Goal: Use online tool/utility: Utilize a website feature to perform a specific function

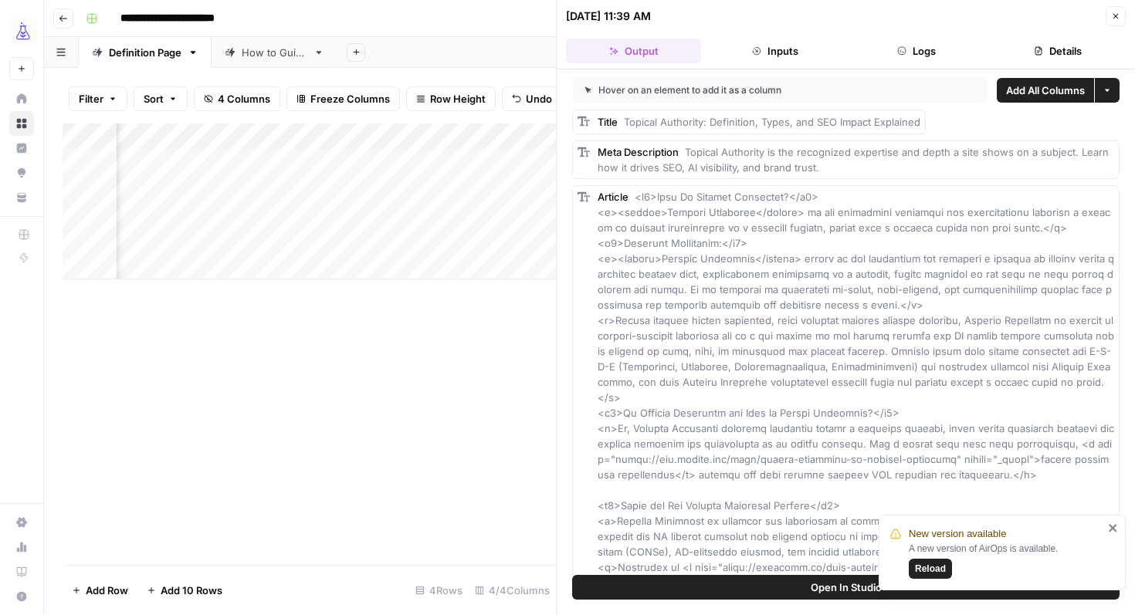
scroll to position [0, 426]
click at [935, 572] on span "Reload" at bounding box center [930, 569] width 31 height 14
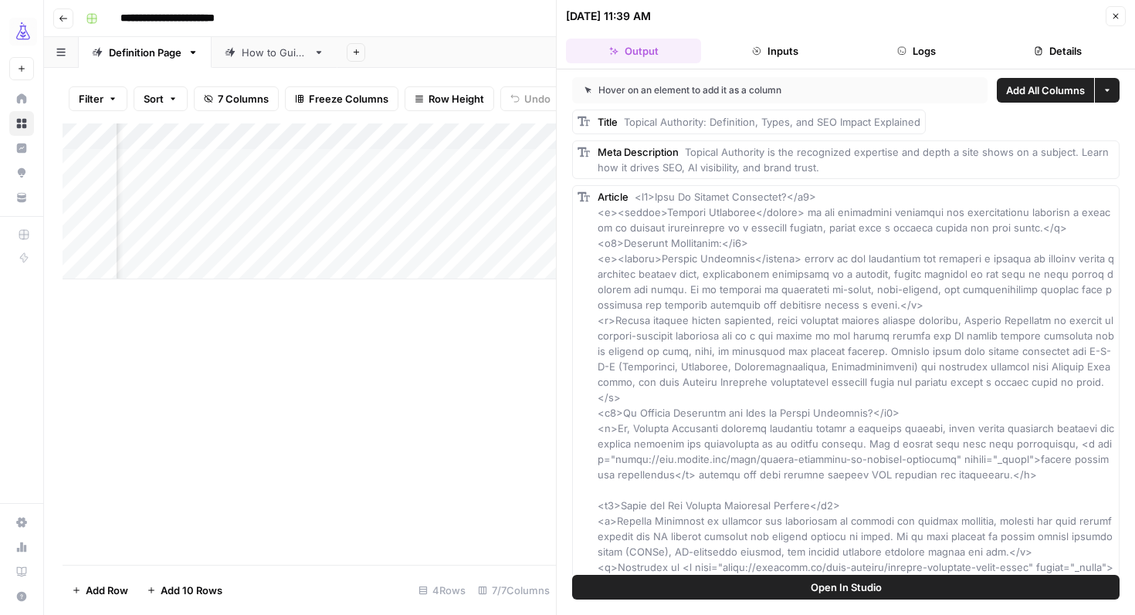
scroll to position [0, 570]
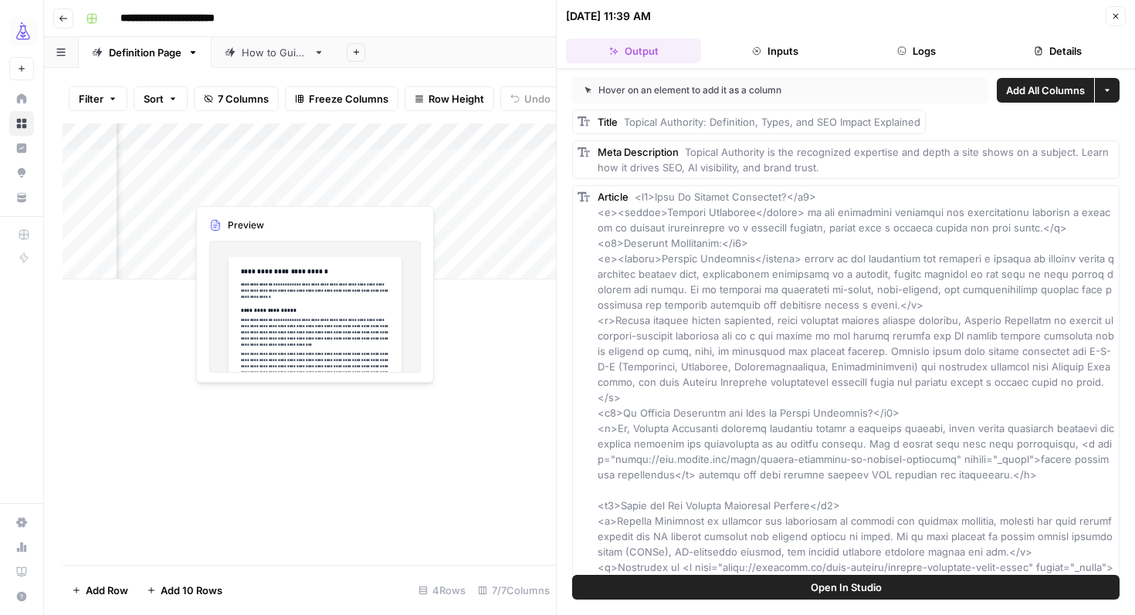
click at [271, 189] on div "Add Column" at bounding box center [309, 202] width 493 height 156
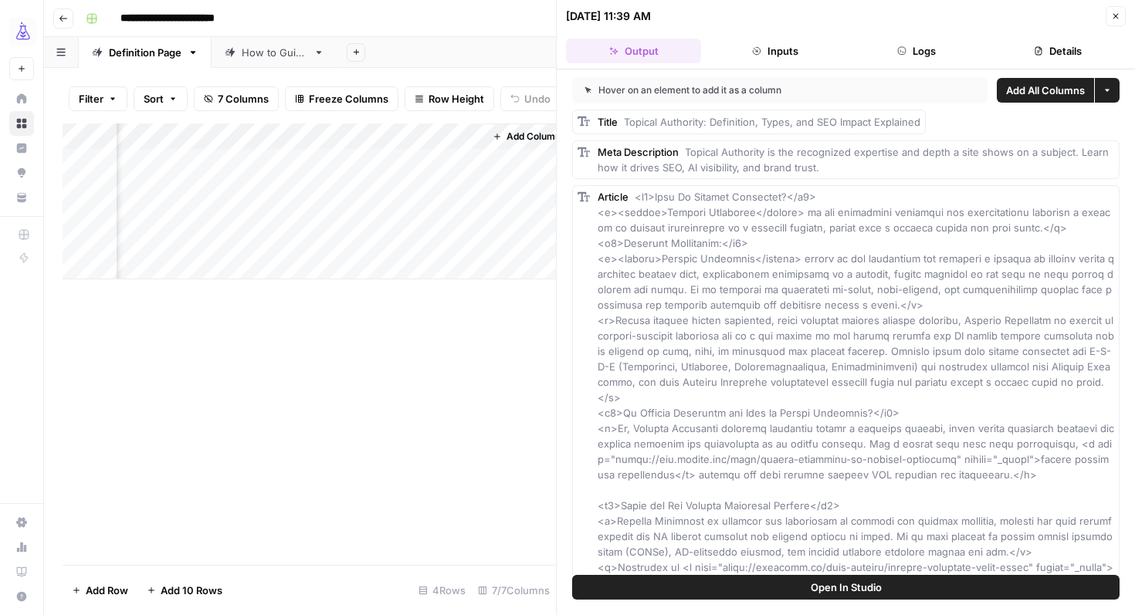
scroll to position [0, 843]
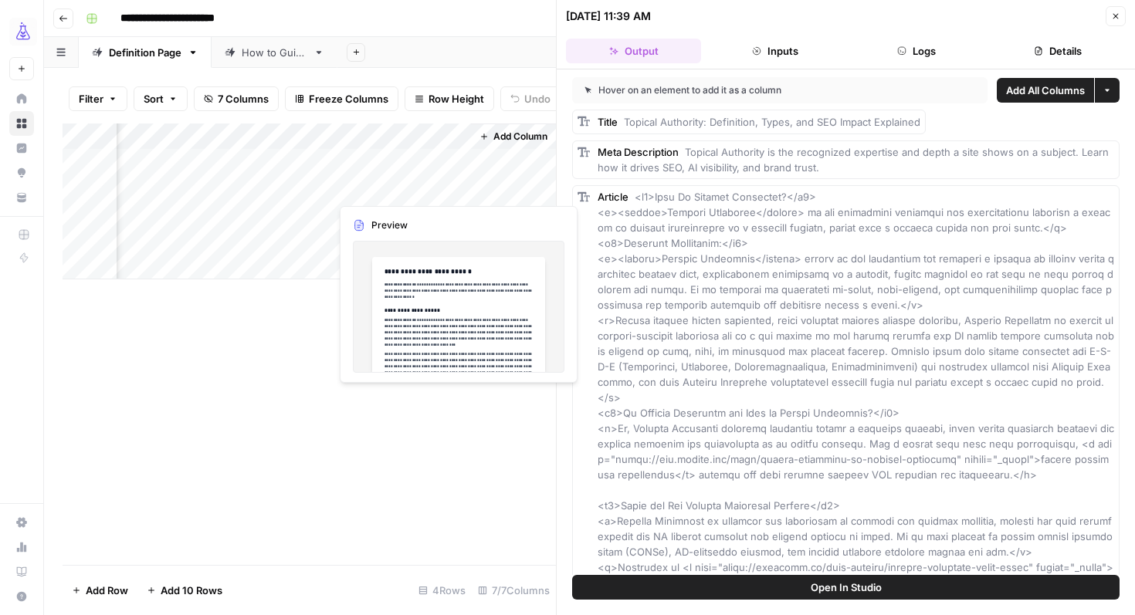
click at [370, 188] on div "Add Column" at bounding box center [309, 202] width 493 height 156
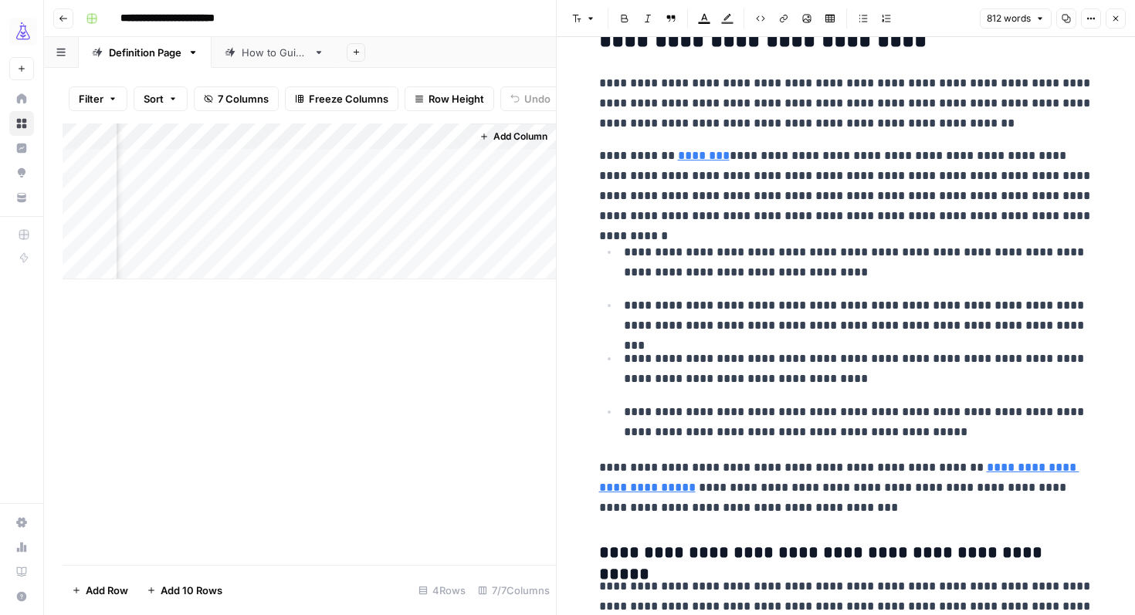
scroll to position [1807, 0]
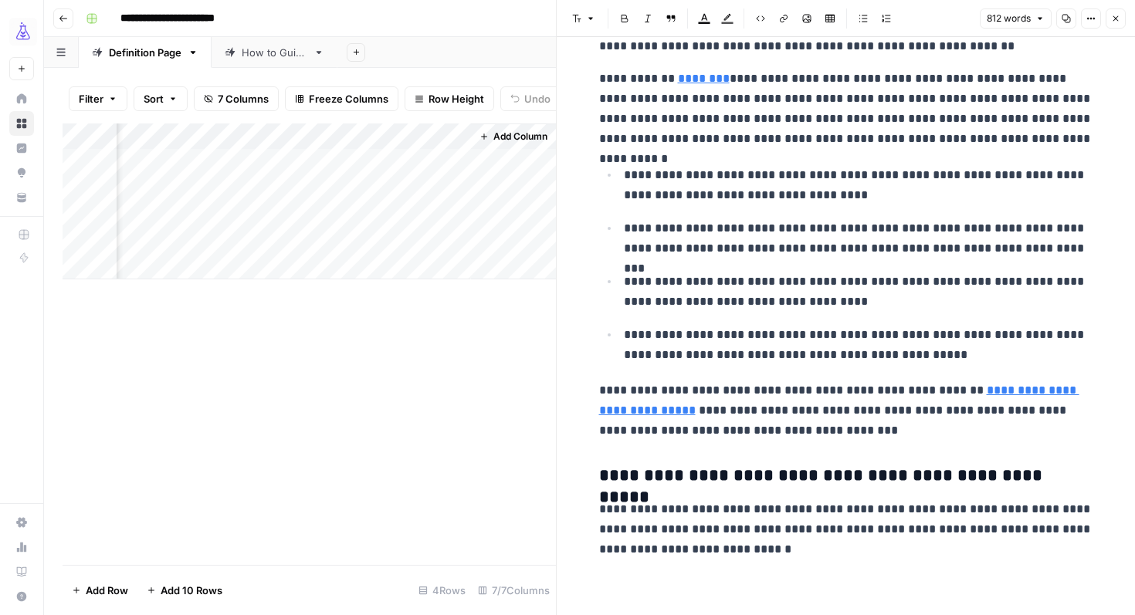
click at [1066, 20] on icon "button" at bounding box center [1066, 18] width 9 height 9
click at [1094, 22] on icon "button" at bounding box center [1090, 18] width 9 height 9
click at [676, 385] on p "**********" at bounding box center [846, 411] width 494 height 60
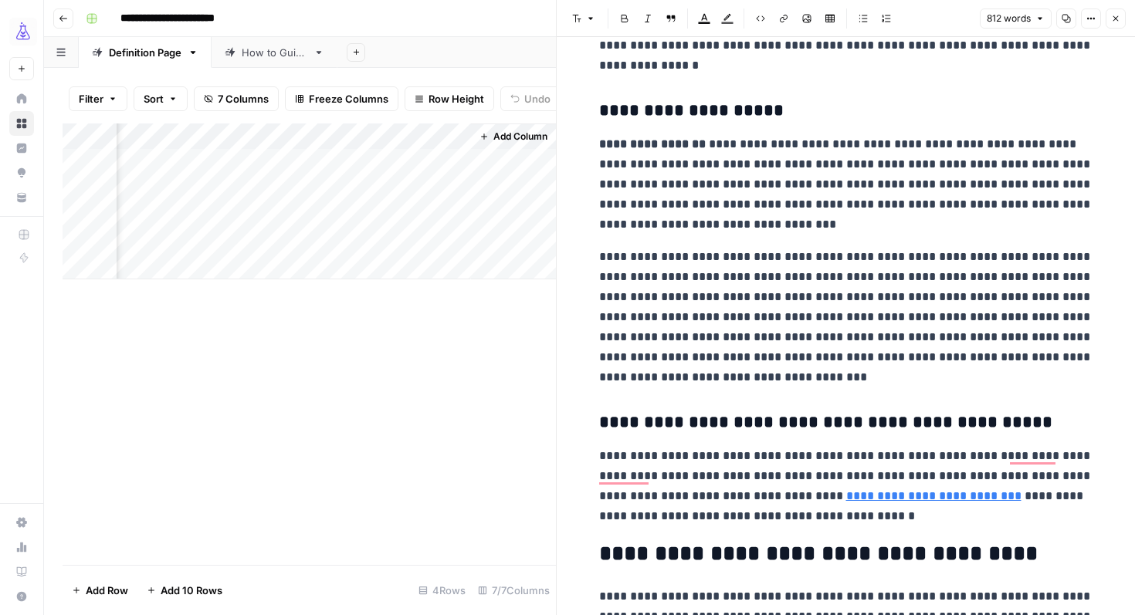
scroll to position [0, 0]
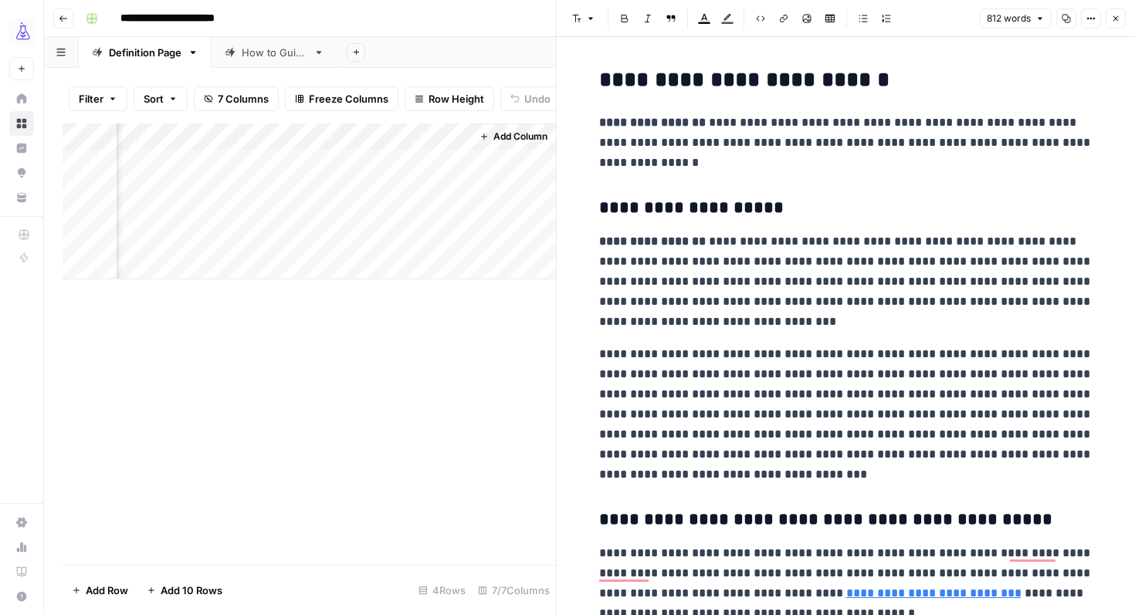
click at [600, 81] on h2 "**********" at bounding box center [846, 80] width 494 height 25
copy div "**********"
click at [357, 337] on div "Add Column" at bounding box center [309, 345] width 493 height 442
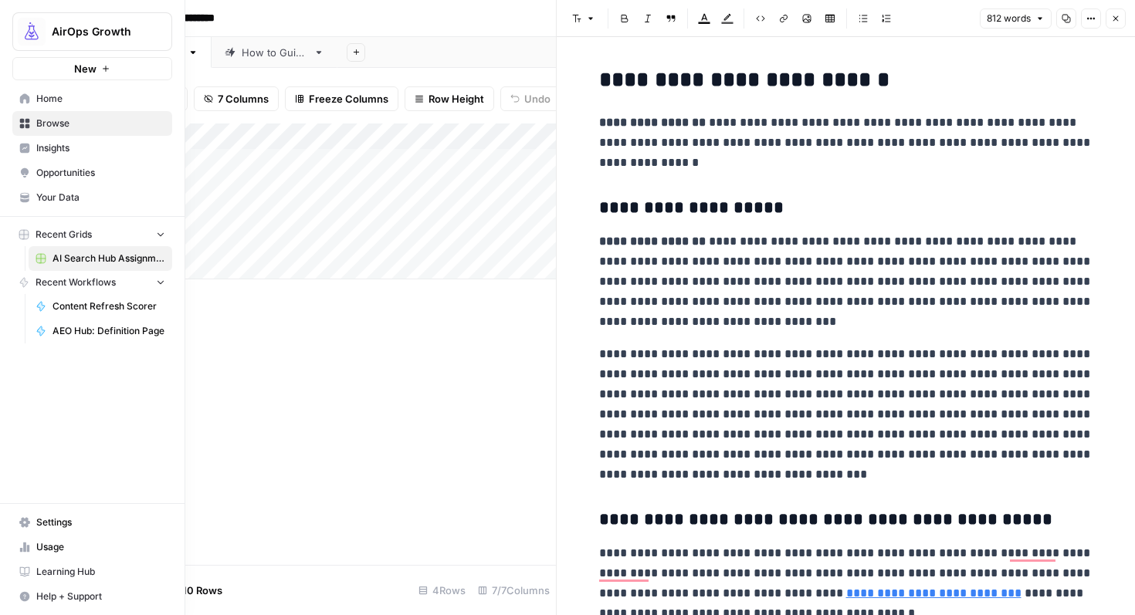
click at [46, 189] on link "Your Data" at bounding box center [92, 197] width 160 height 25
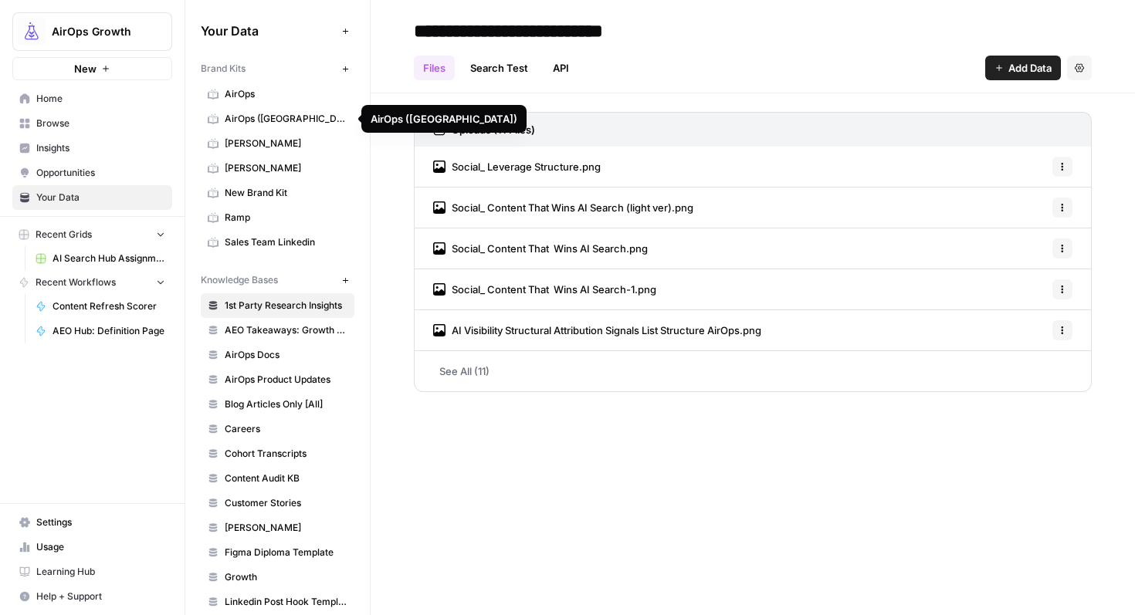
click at [270, 120] on span "AirOps (Oshens)" at bounding box center [286, 119] width 123 height 14
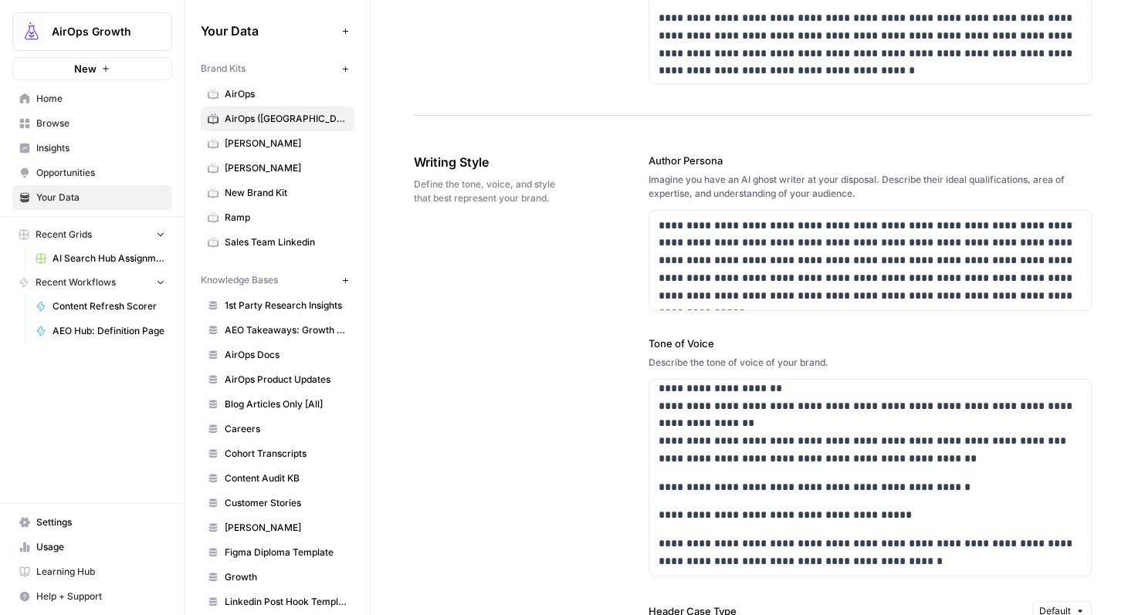
scroll to position [1042, 0]
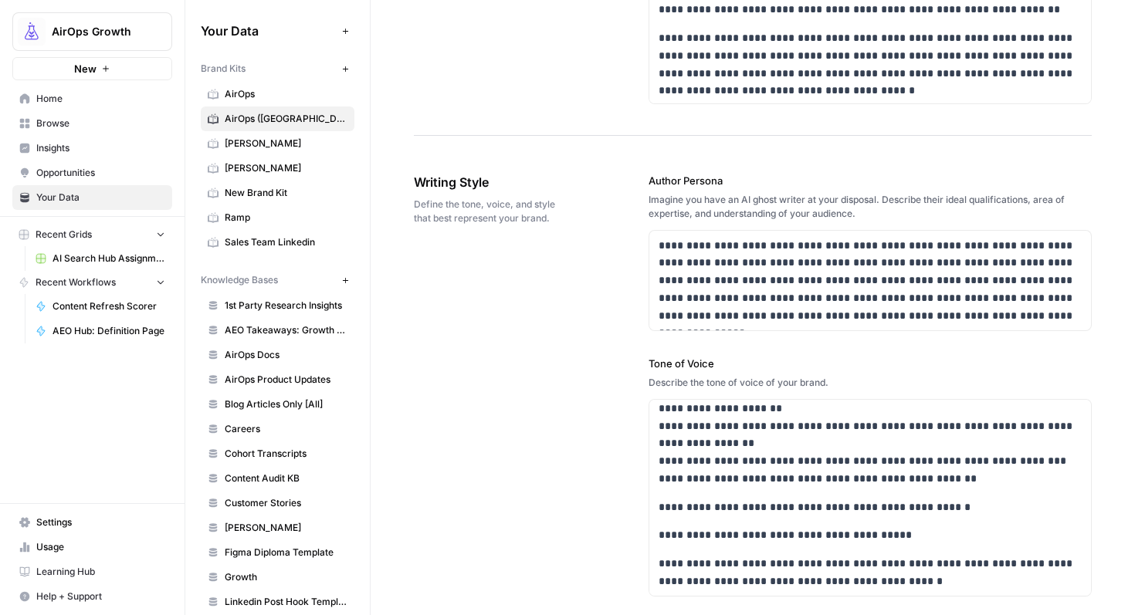
drag, startPoint x: 493, startPoint y: 181, endPoint x: 412, endPoint y: 180, distance: 81.9
copy span "Writing Style"
drag, startPoint x: 648, startPoint y: 176, endPoint x: 763, endPoint y: 175, distance: 115.1
click at [764, 175] on label "Author Persona" at bounding box center [871, 180] width 444 height 15
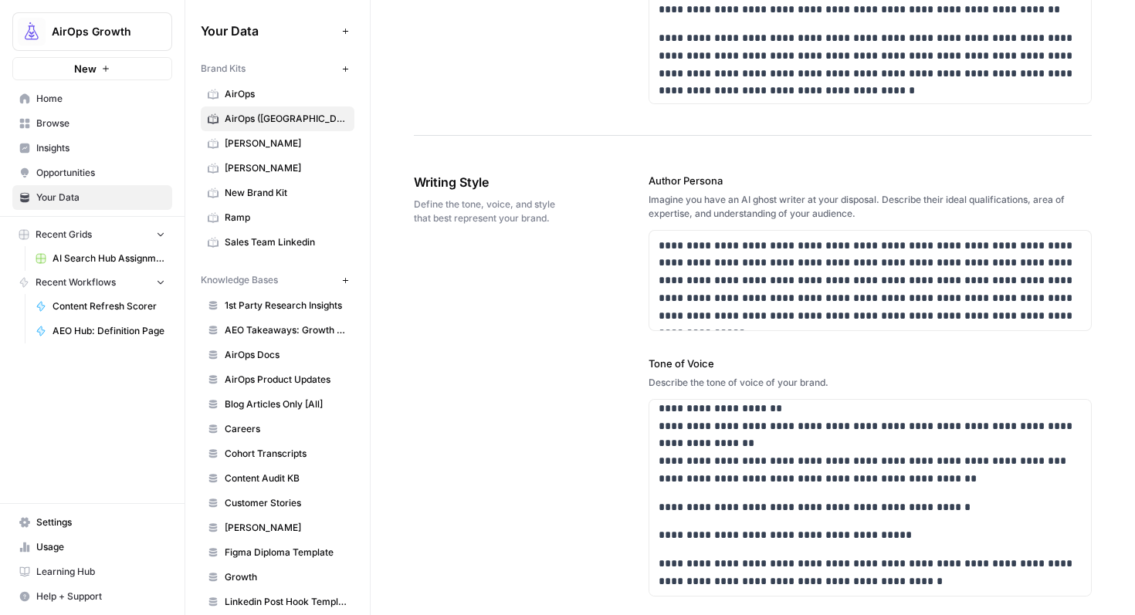
copy label "Author Persona"
click at [709, 255] on p "**********" at bounding box center [871, 281] width 424 height 88
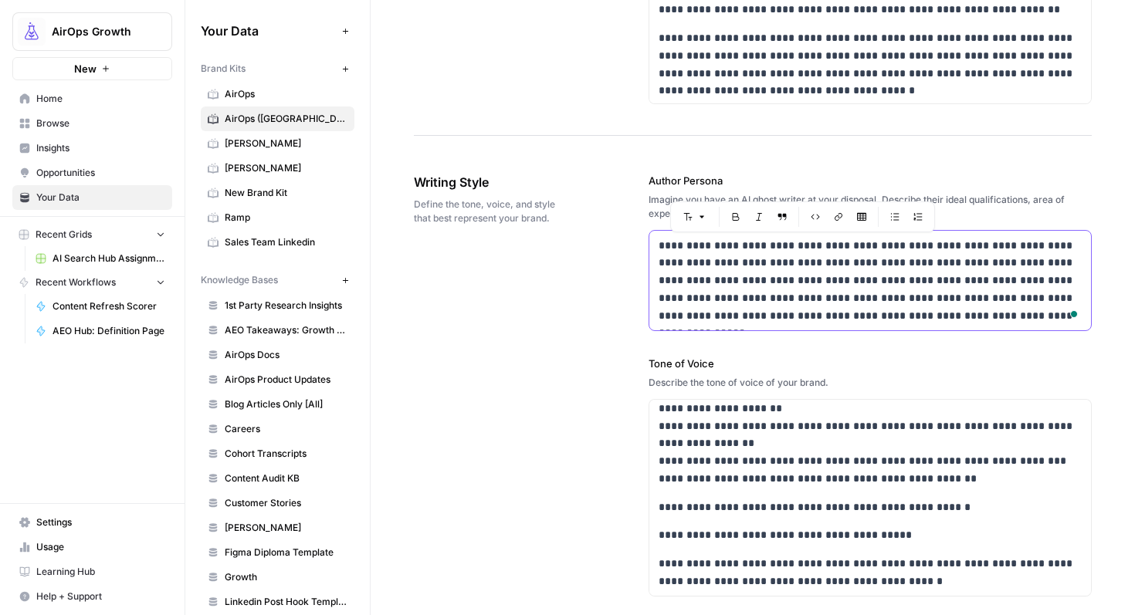
copy p "**********"
click at [675, 360] on label "Tone of Voice" at bounding box center [871, 363] width 444 height 15
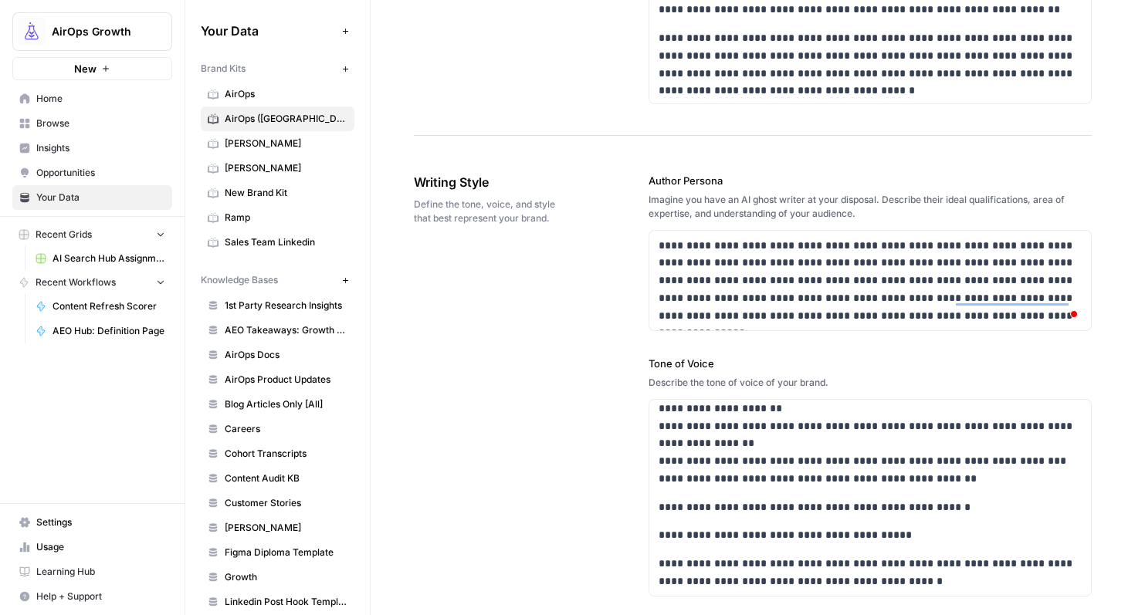
copy label "Tone of Voice"
click at [710, 457] on p "**********" at bounding box center [871, 425] width 424 height 123
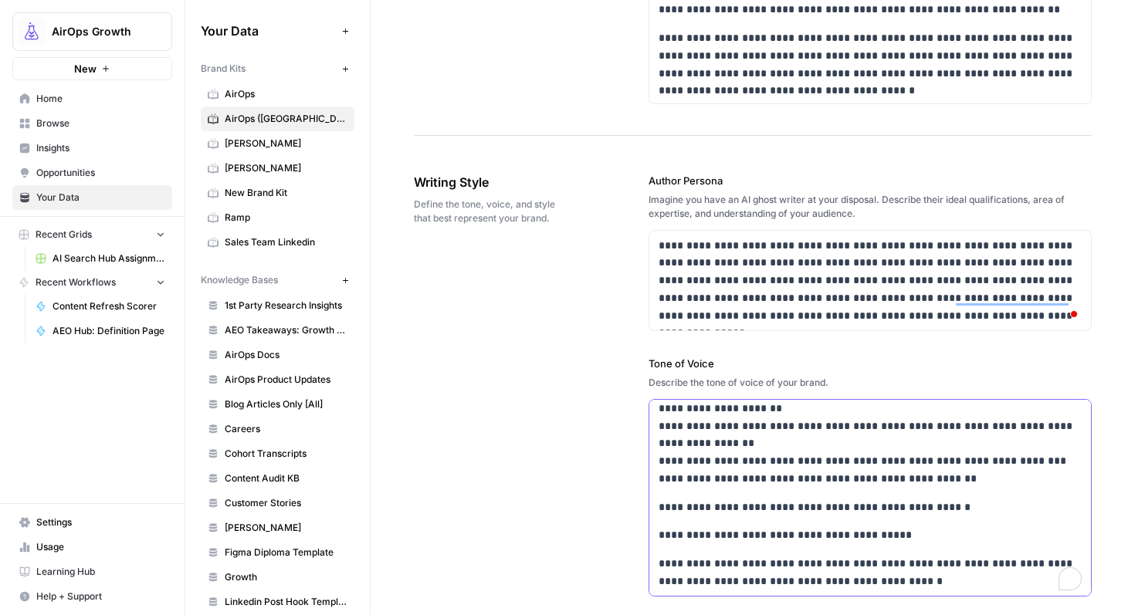
click at [710, 457] on p "**********" at bounding box center [871, 425] width 424 height 123
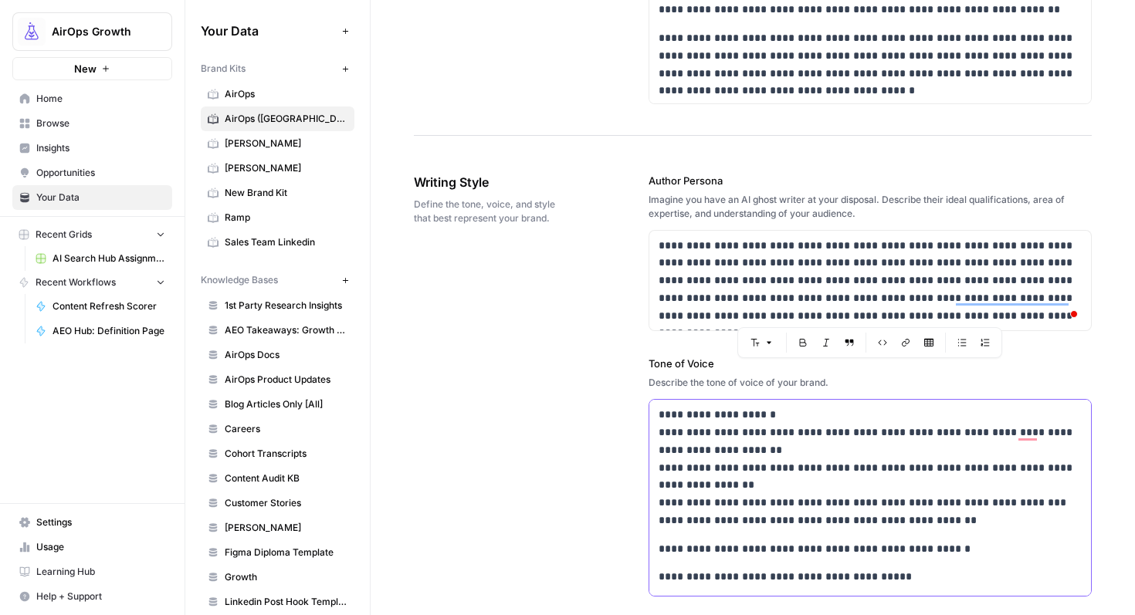
copy div "**********"
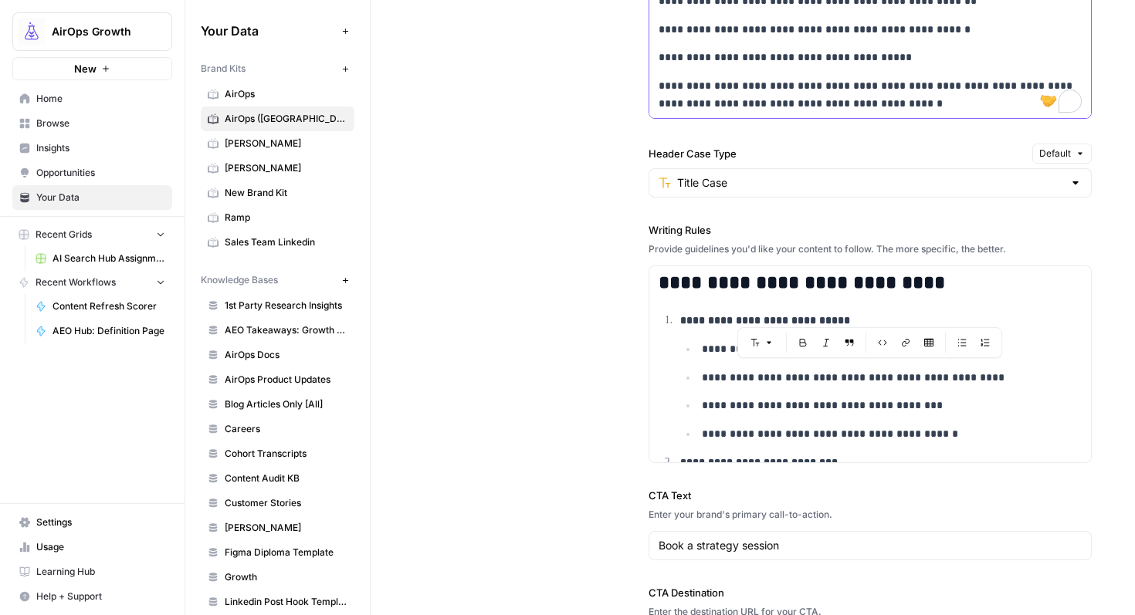
scroll to position [1429, 0]
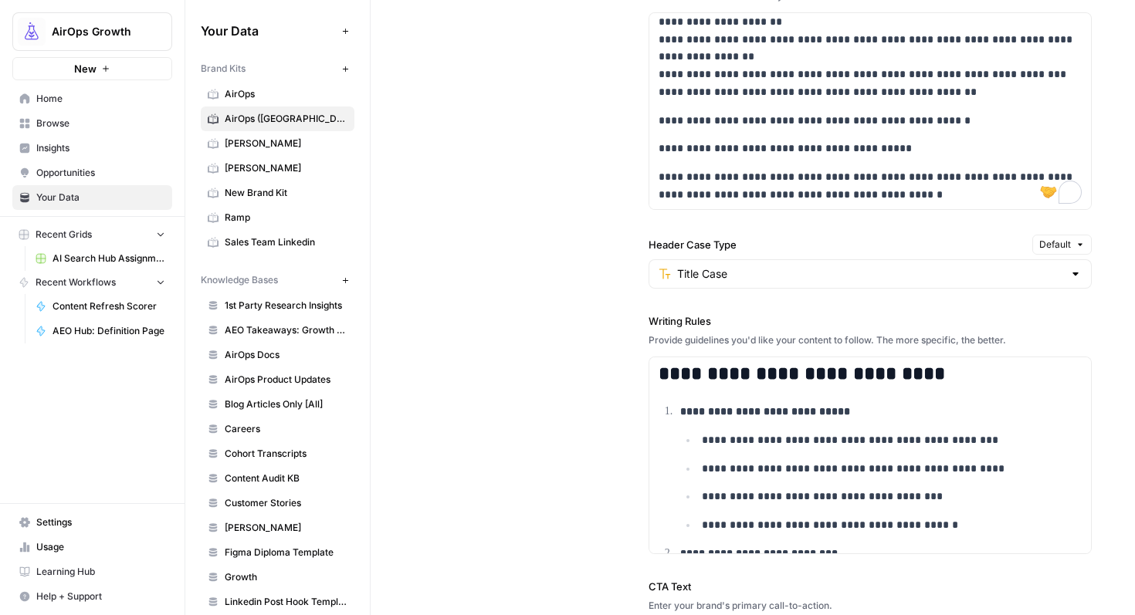
click at [671, 320] on label "Writing Rules" at bounding box center [871, 321] width 444 height 15
copy label "Writing Rules"
click at [702, 408] on strong "**********" at bounding box center [765, 411] width 170 height 11
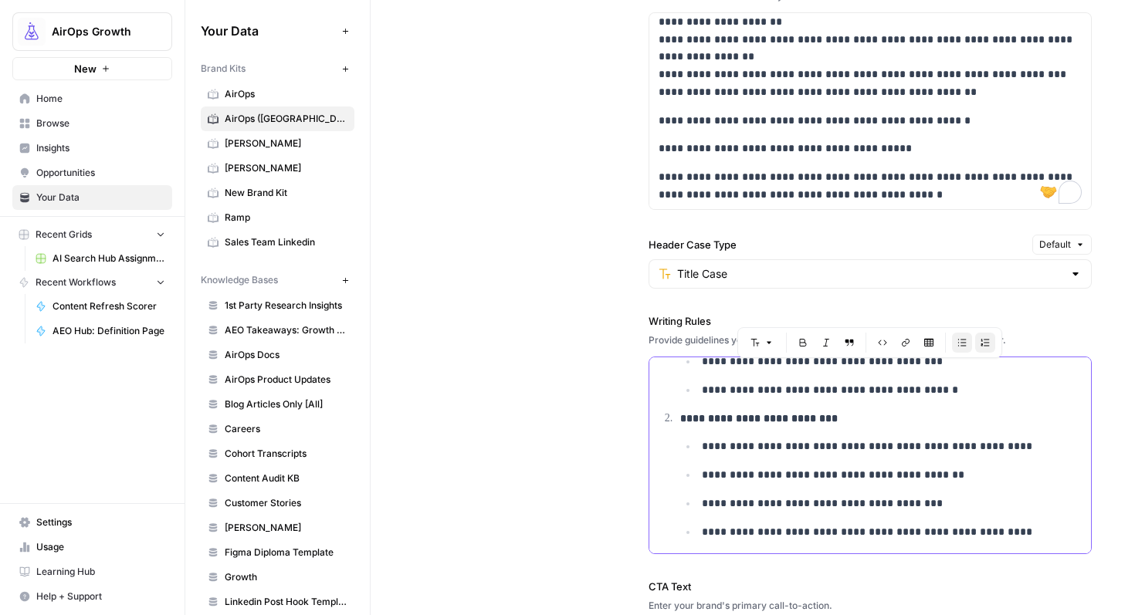
scroll to position [713, 0]
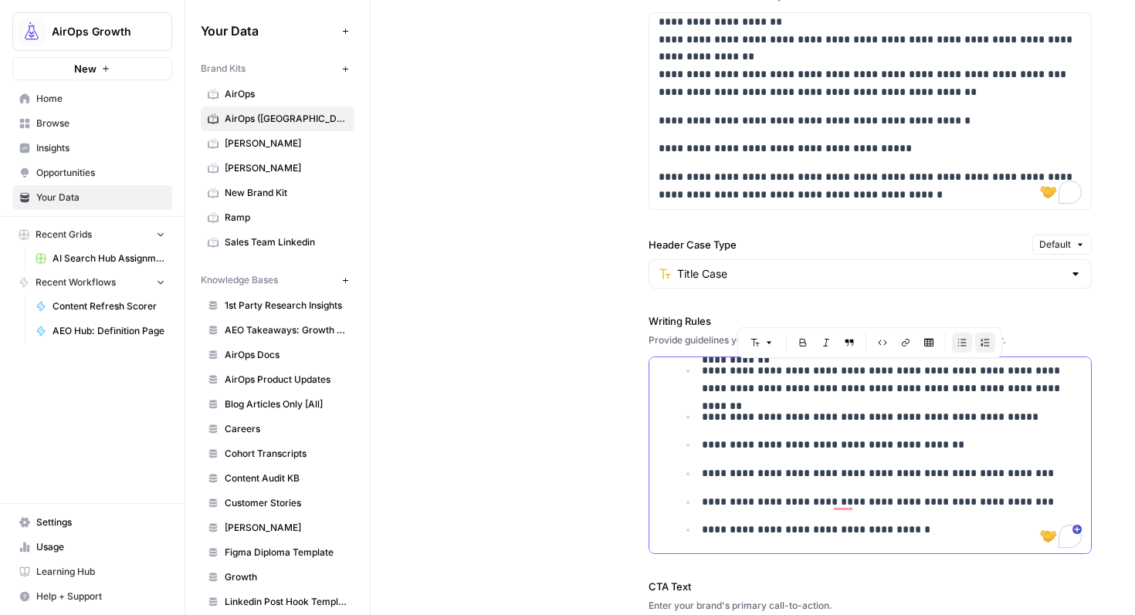
copy h2 "**********"
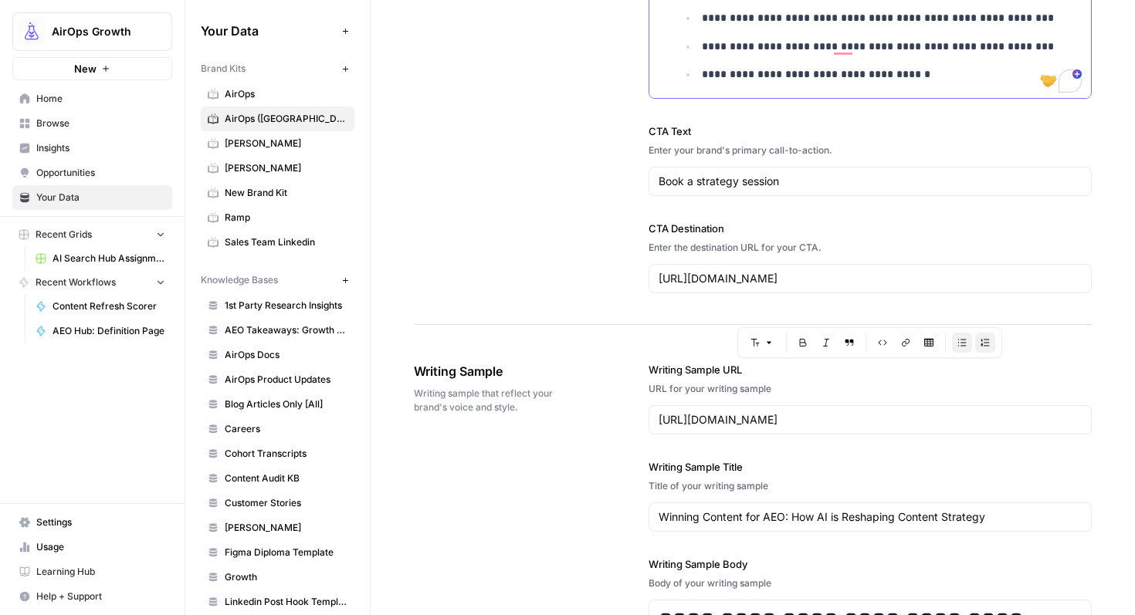
scroll to position [1884, 0]
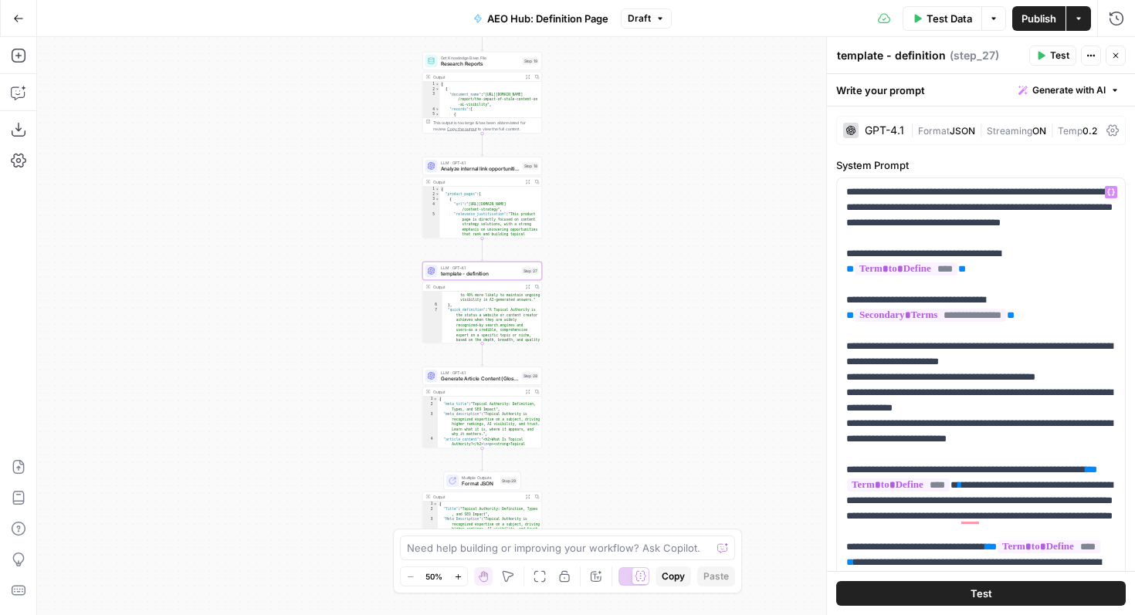
scroll to position [1595, 0]
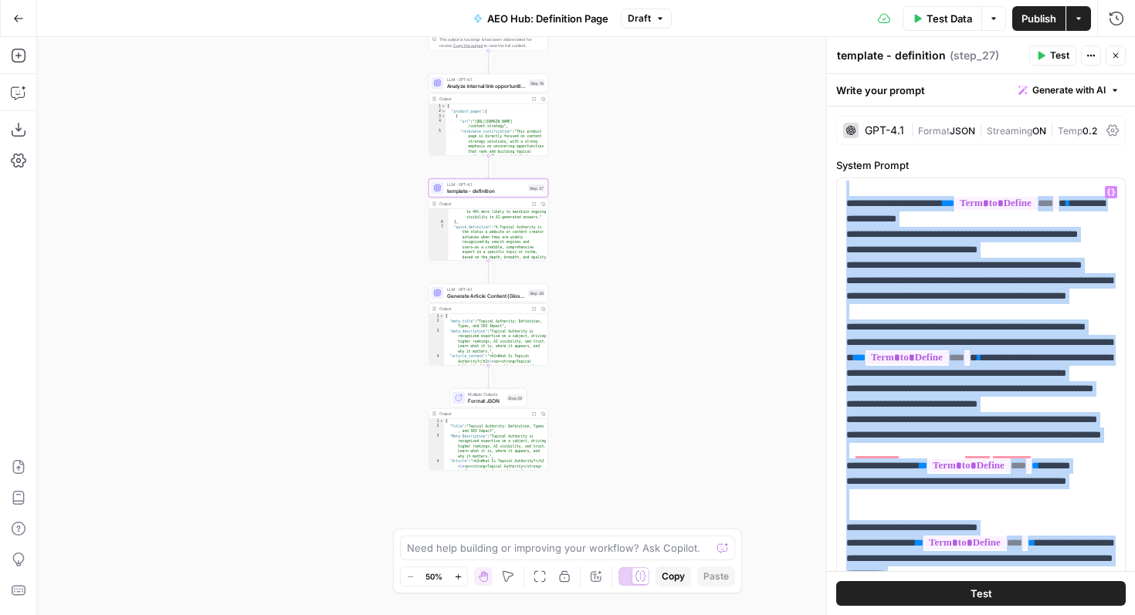
click at [307, 469] on div "Workflow Input Settings Inputs Perplexity Deep Research Research Term Definitio…" at bounding box center [586, 326] width 1098 height 578
click at [1118, 51] on icon "button" at bounding box center [1115, 55] width 9 height 9
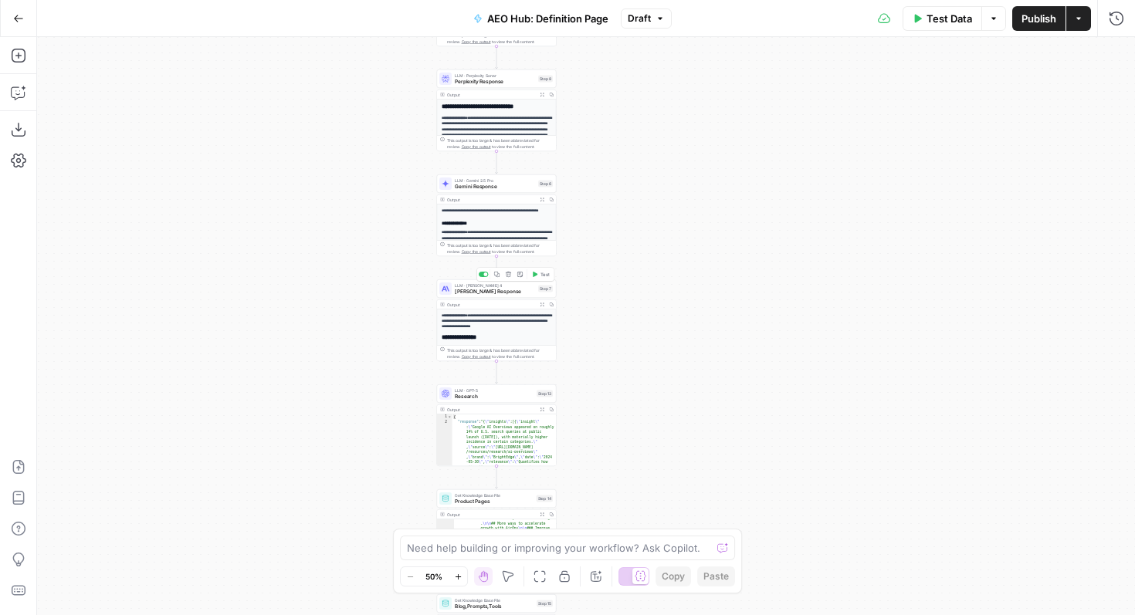
click at [466, 296] on div "LLM · [PERSON_NAME] 4 [PERSON_NAME] Response Step 7 Copy step Delete step Add N…" at bounding box center [497, 289] width 120 height 19
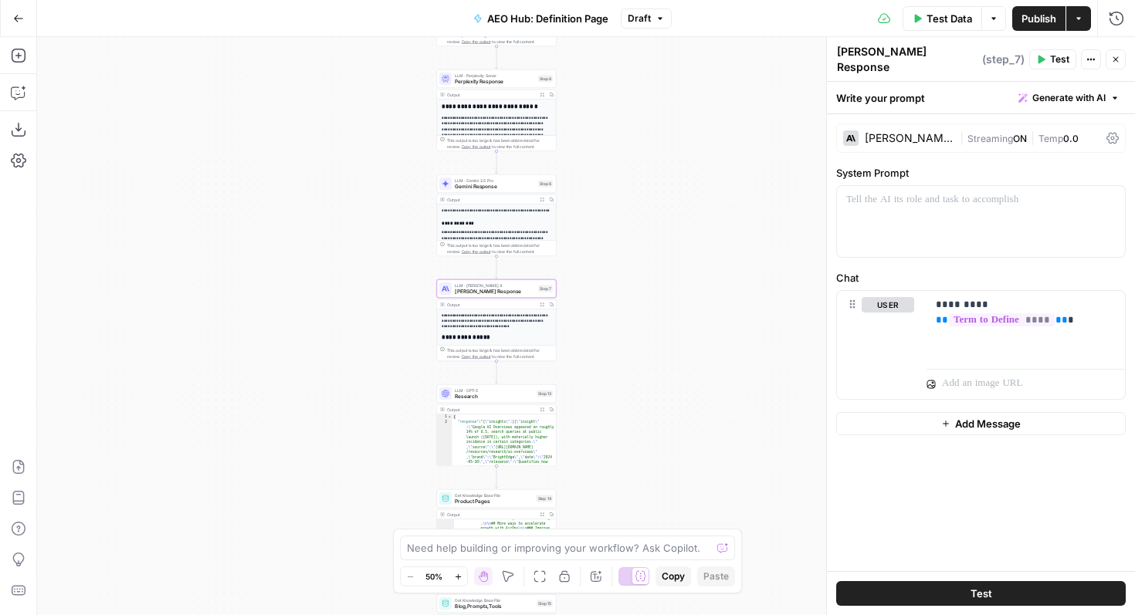
click at [310, 343] on div "Workflow Input Settings Inputs Perplexity Deep Research Research Term Definitio…" at bounding box center [586, 326] width 1098 height 578
click at [471, 393] on span "Research" at bounding box center [494, 396] width 79 height 8
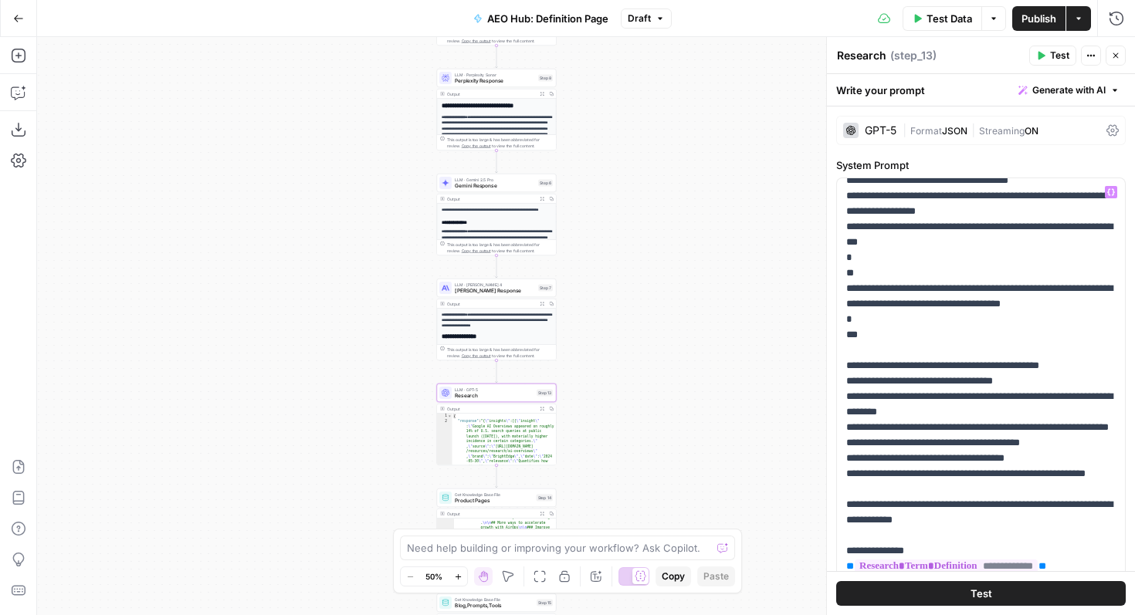
scroll to position [1113, 0]
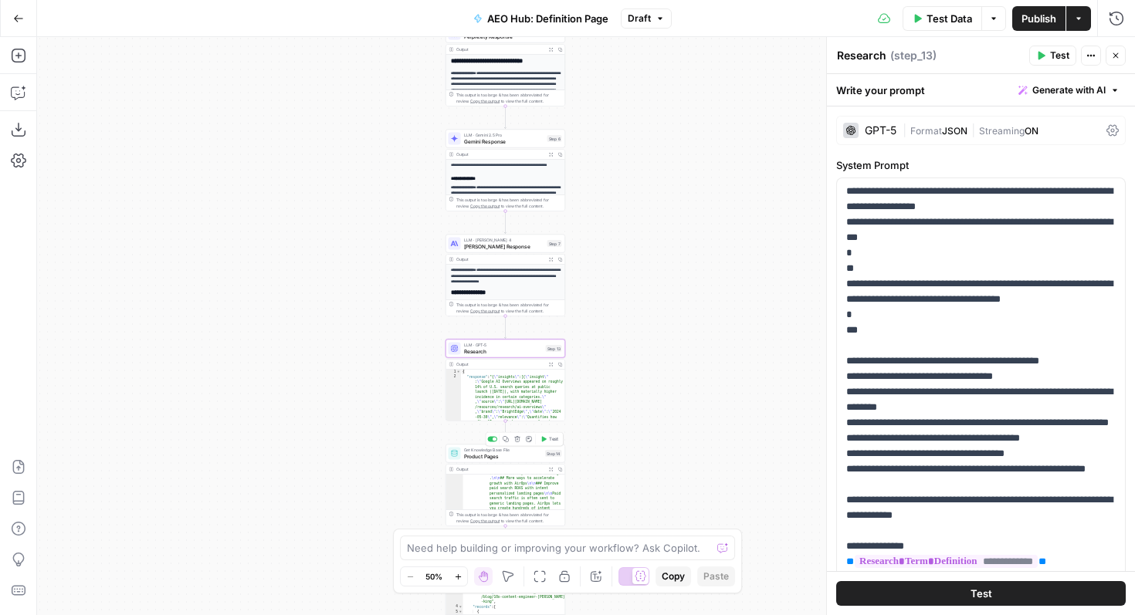
click at [522, 455] on span "Product Pages" at bounding box center [503, 456] width 79 height 8
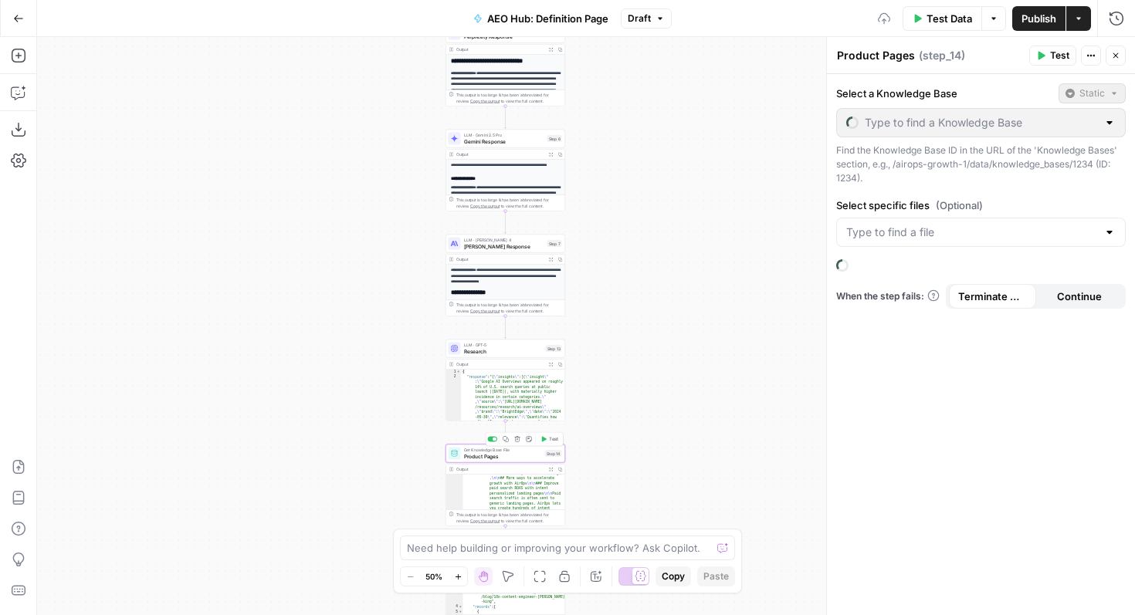
type input "Product/Solution/Use-Case Pages"
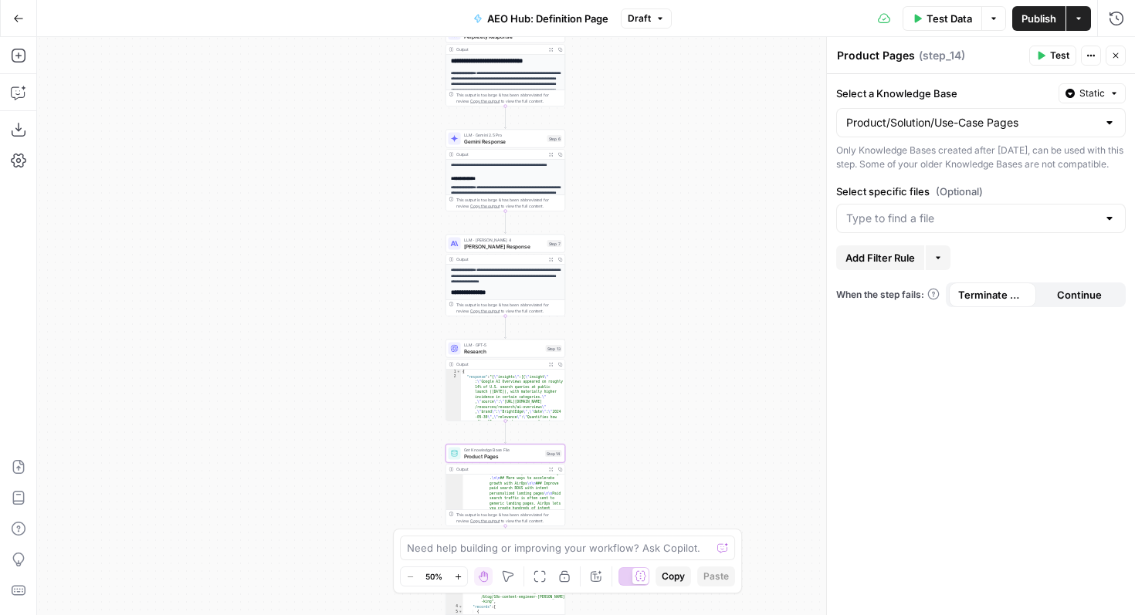
click at [1002, 133] on div "Product/Solution/Use-Case Pages" at bounding box center [981, 122] width 290 height 29
click at [757, 219] on div "Workflow Input Settings Inputs Perplexity Deep Research Research Term Definitio…" at bounding box center [586, 326] width 1098 height 578
click at [865, 226] on input "Select specific files (Optional)" at bounding box center [971, 218] width 251 height 15
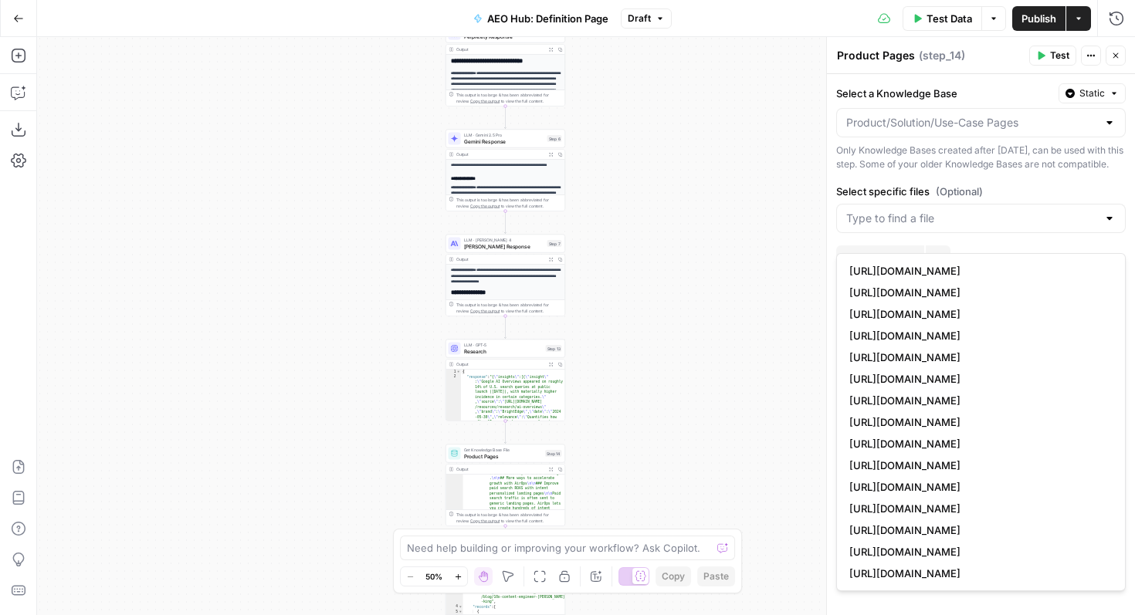
click at [728, 304] on div "Workflow Input Settings Inputs Perplexity Deep Research Research Term Definitio…" at bounding box center [586, 326] width 1098 height 578
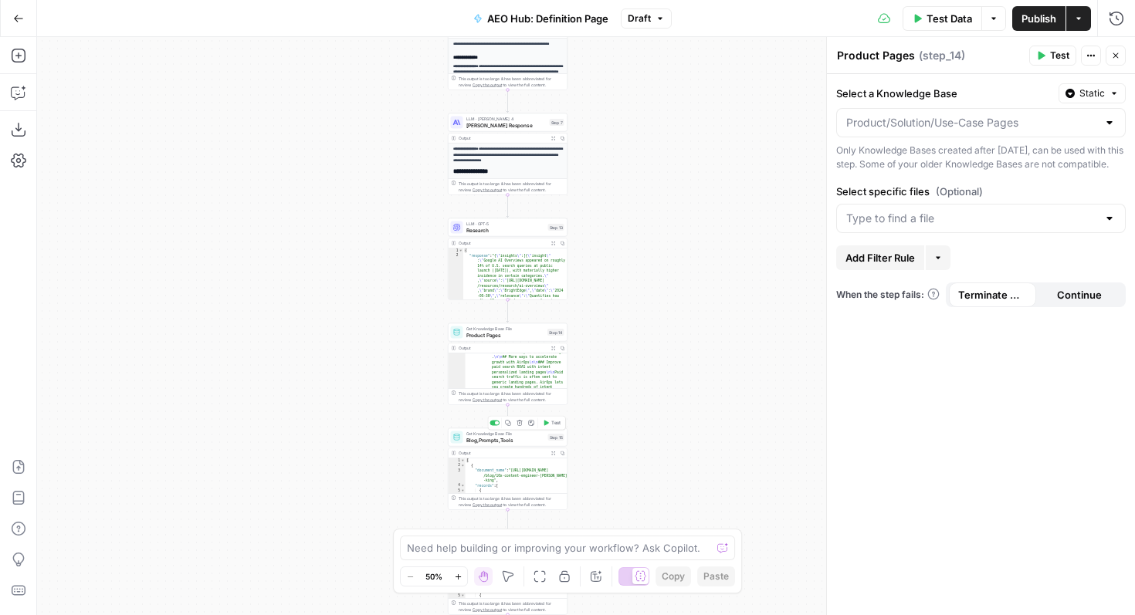
click at [481, 433] on span "Get Knowledge Base File" at bounding box center [505, 434] width 79 height 6
click at [913, 226] on input "Select specific files (Optional)" at bounding box center [971, 218] width 251 height 15
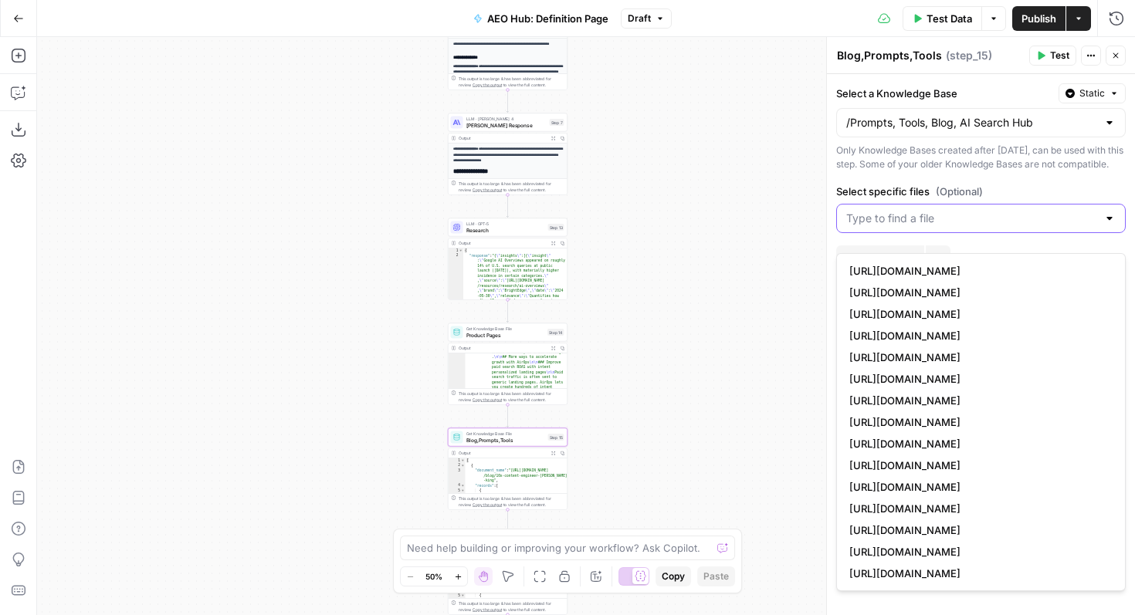
click at [913, 226] on input "Select specific files (Optional)" at bounding box center [971, 218] width 251 height 15
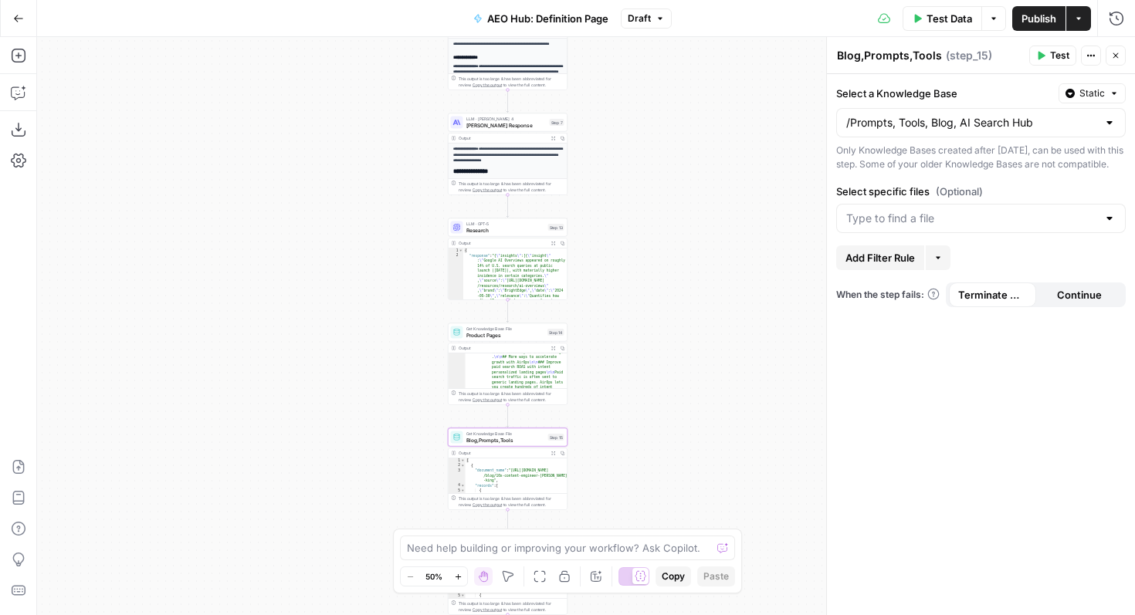
click at [929, 171] on div "Only Knowledge Bases created after [DATE], can be used with this step. Some of …" at bounding box center [981, 158] width 290 height 28
click at [918, 134] on div "/Prompts, Tools, Blog, AI Search Hub" at bounding box center [981, 122] width 290 height 29
click at [721, 339] on div "Workflow Input Settings Inputs Perplexity Deep Research Research Term Definitio…" at bounding box center [586, 326] width 1098 height 578
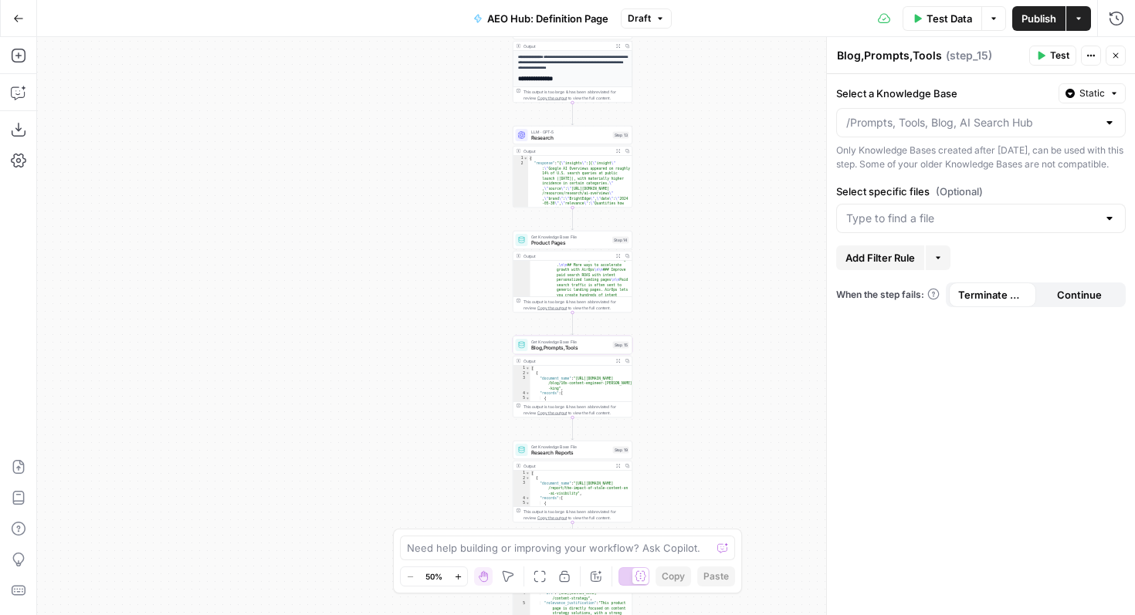
click at [607, 247] on div "Get Knowledge Base File Product Pages Step 14 Copy step Delete step Add Note Te…" at bounding box center [573, 240] width 120 height 19
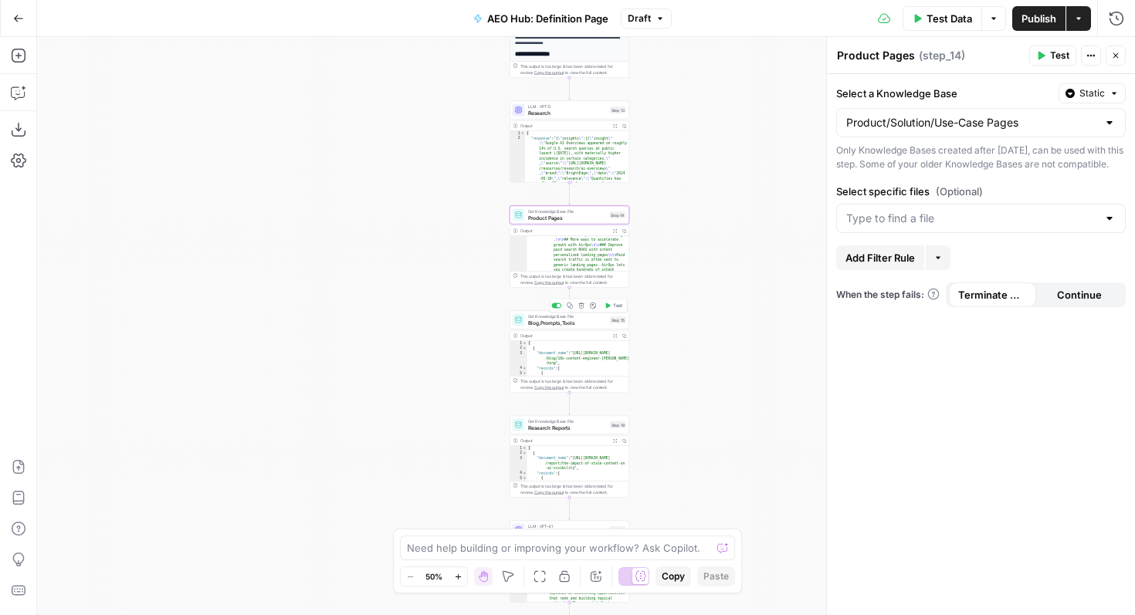
click at [577, 322] on span "Blog,Prompts,Tools" at bounding box center [567, 323] width 79 height 8
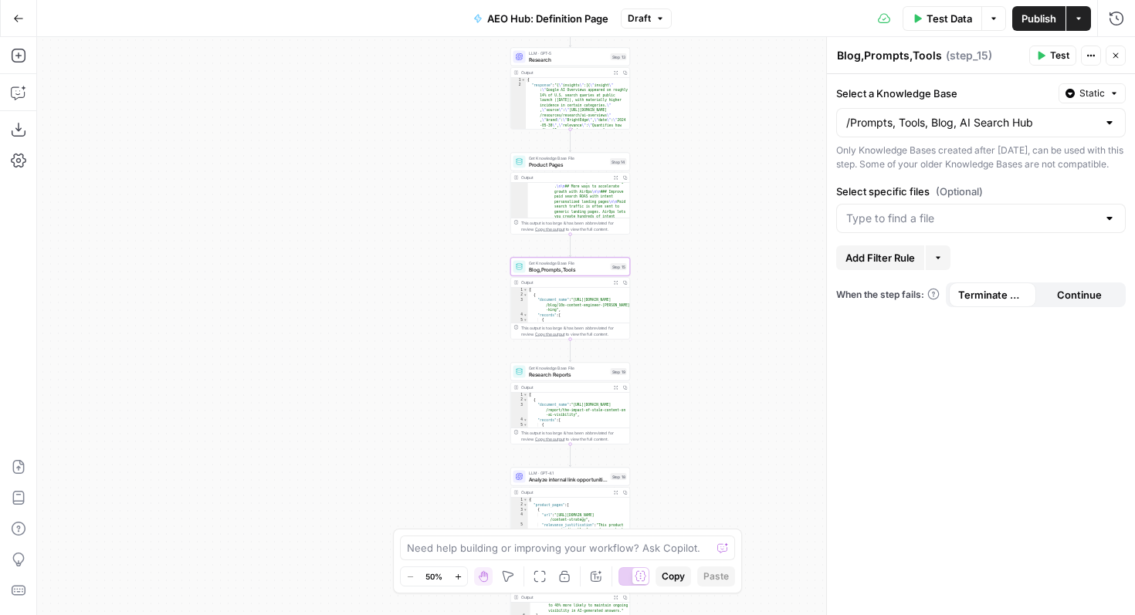
click at [937, 263] on icon "button" at bounding box center [938, 257] width 9 height 9
click at [318, 492] on div "Workflow Input Settings Inputs Perplexity Deep Research Research Term Definitio…" at bounding box center [586, 326] width 1098 height 578
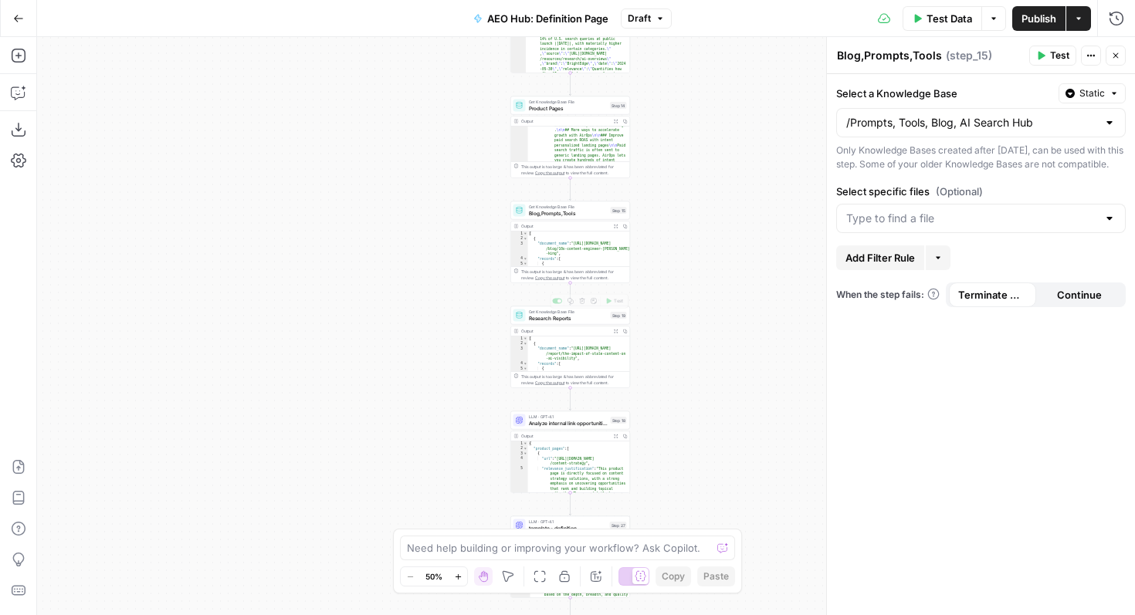
click at [530, 327] on div "Output Expand Output Copy" at bounding box center [570, 332] width 119 height 10
click at [536, 320] on span "Research Reports" at bounding box center [568, 318] width 79 height 8
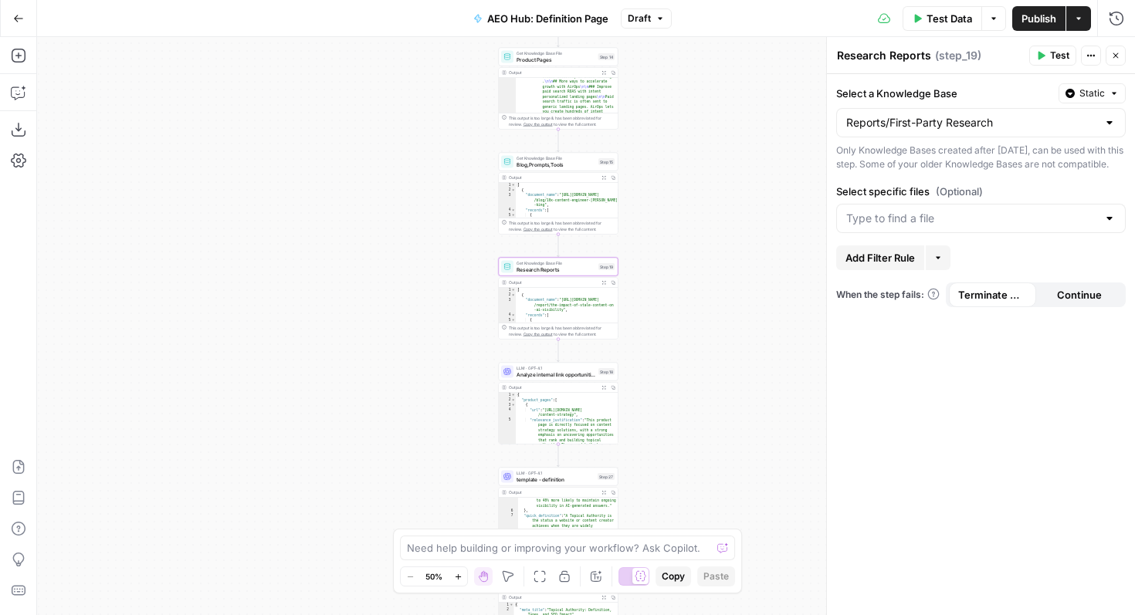
click at [527, 373] on span "Analyze internal link opportunities" at bounding box center [556, 375] width 79 height 8
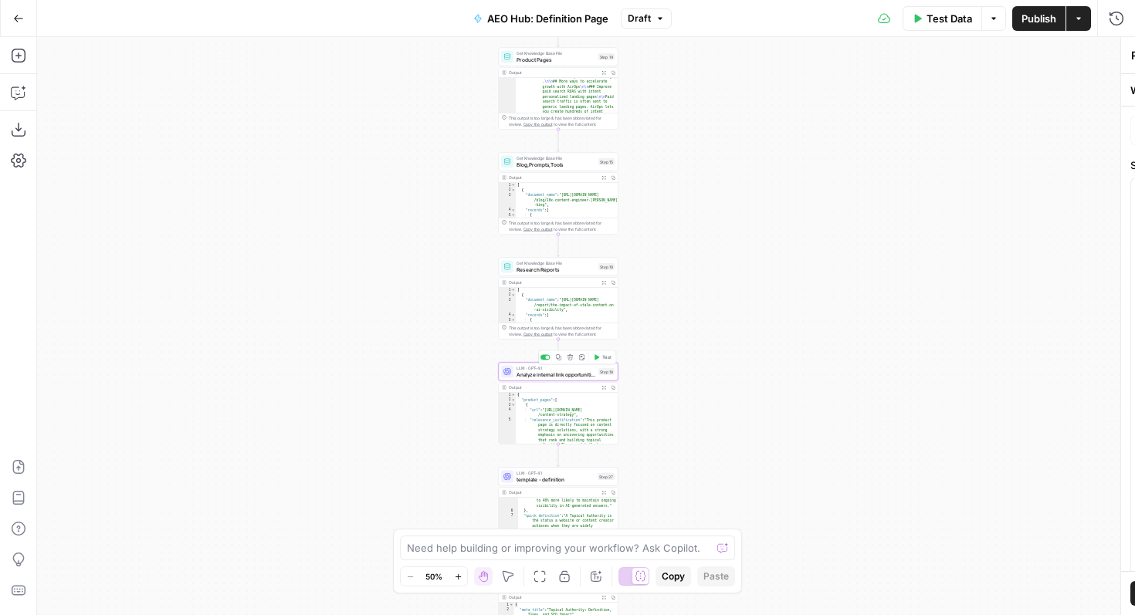
type textarea "Analyze internal link opportunities"
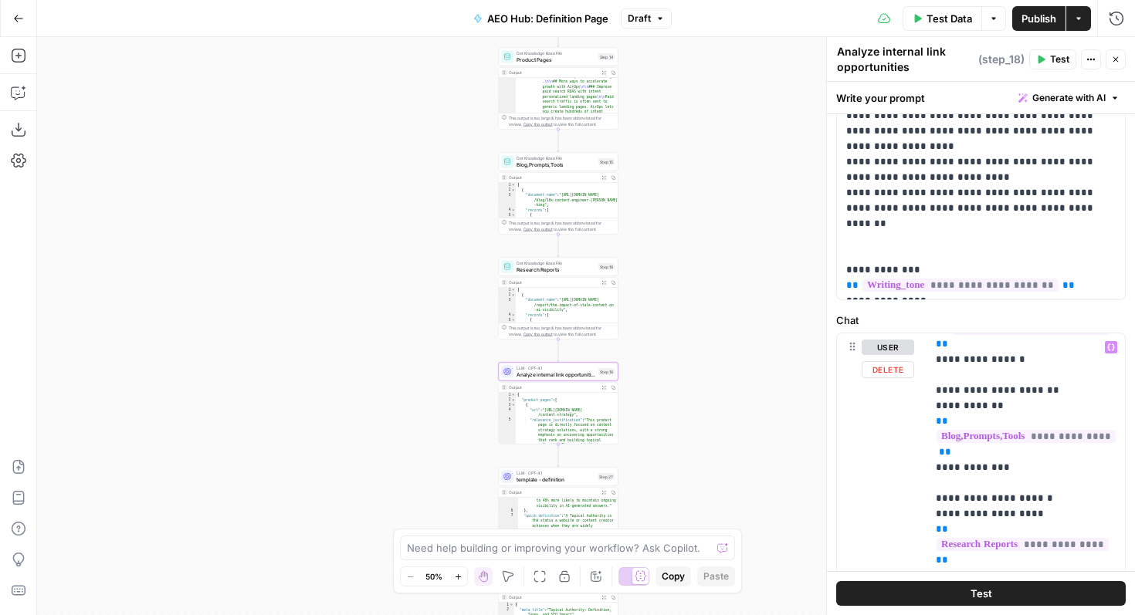
scroll to position [218, 0]
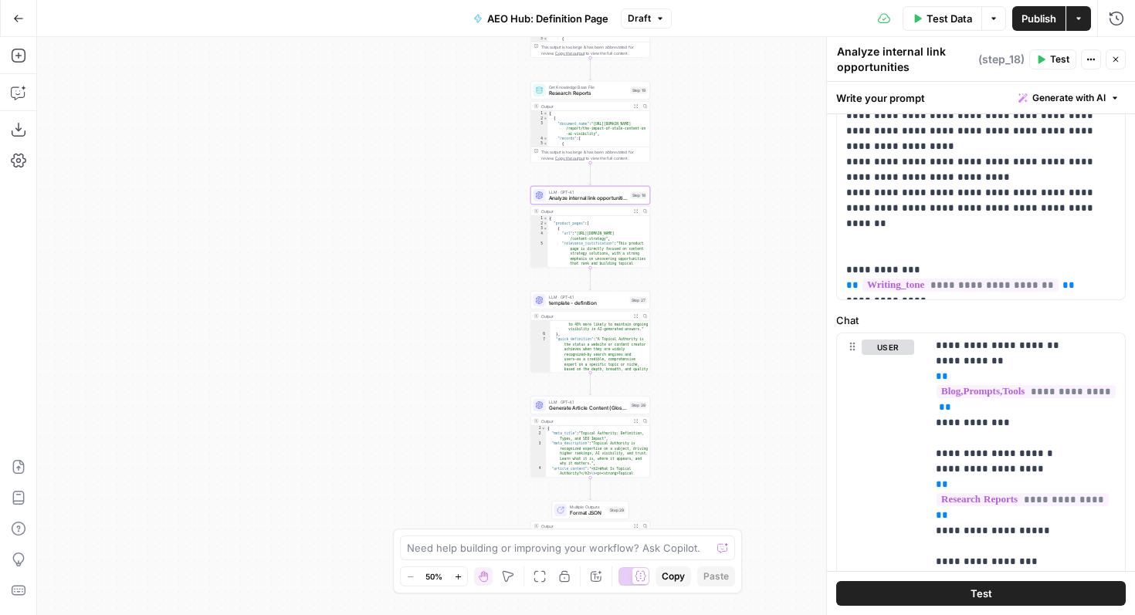
click at [583, 307] on span "template - definition" at bounding box center [588, 304] width 78 height 8
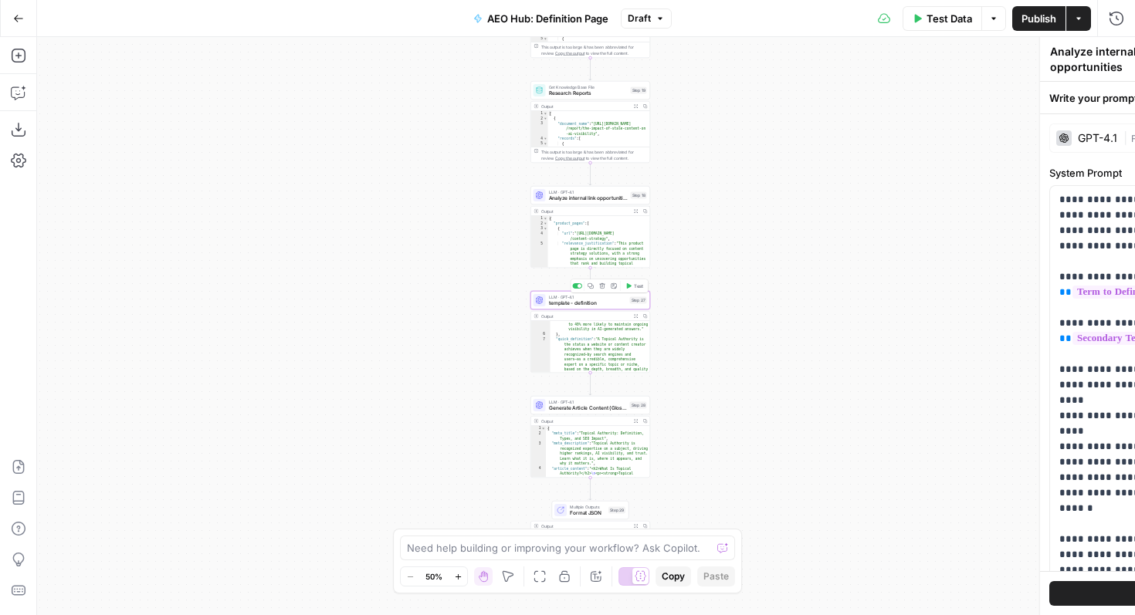
type textarea "template - definition"
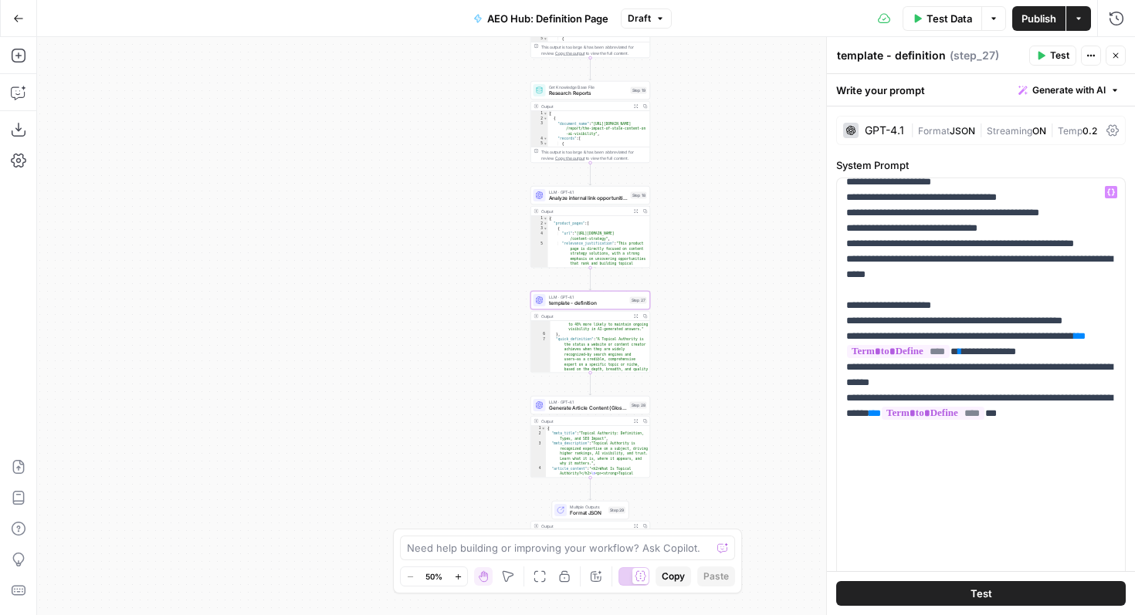
scroll to position [3074, 0]
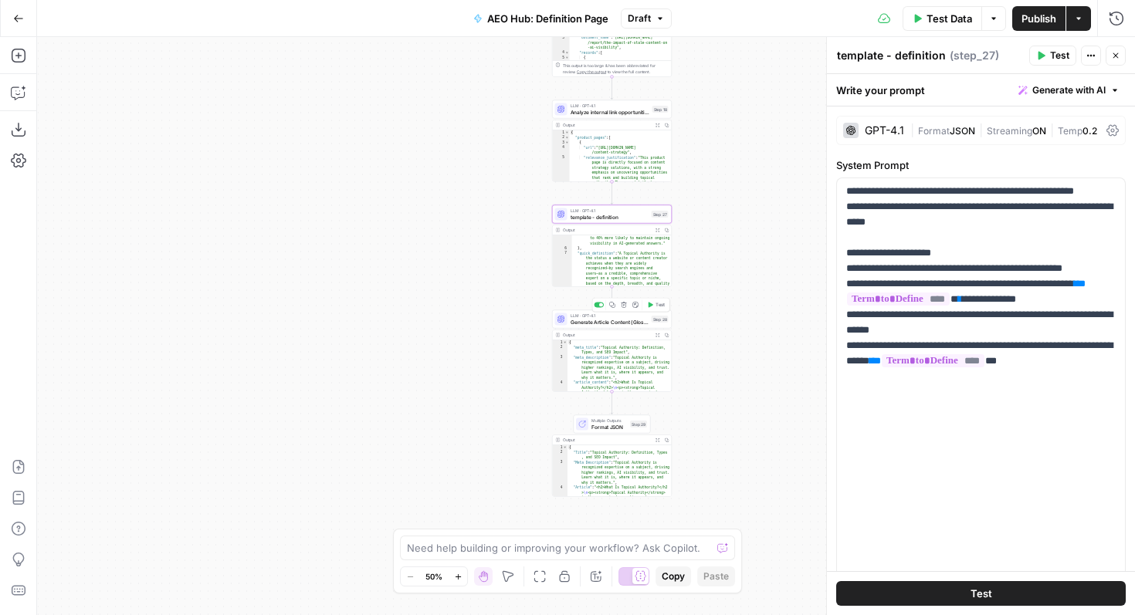
click at [605, 320] on span "Generate Article Content (Glossary Definition)" at bounding box center [610, 322] width 78 height 8
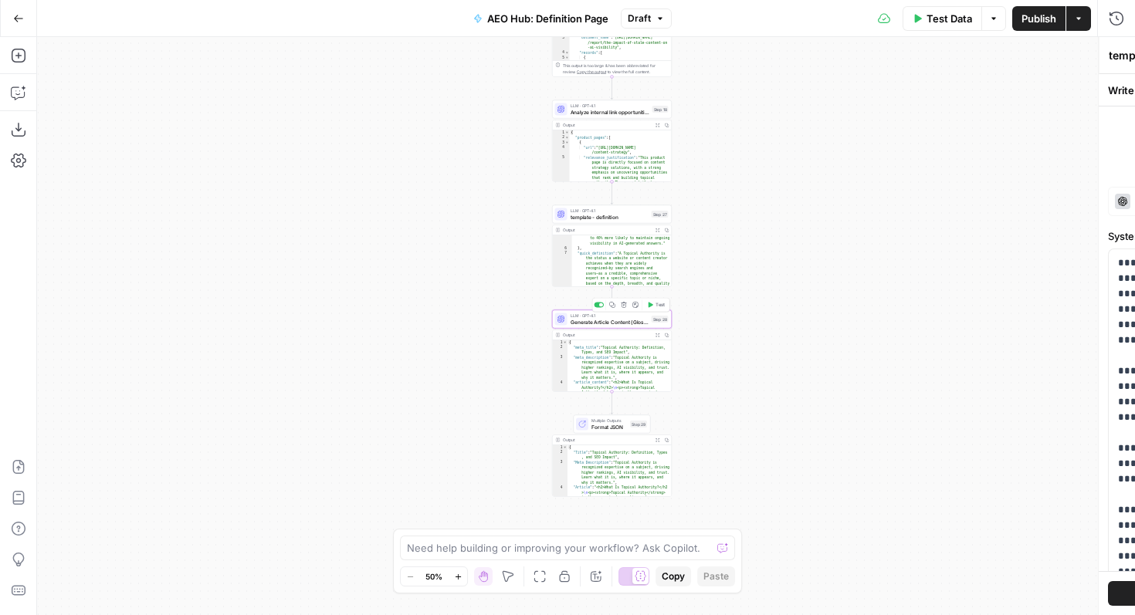
type textarea "Generate Article Content (Glossary Definition)"
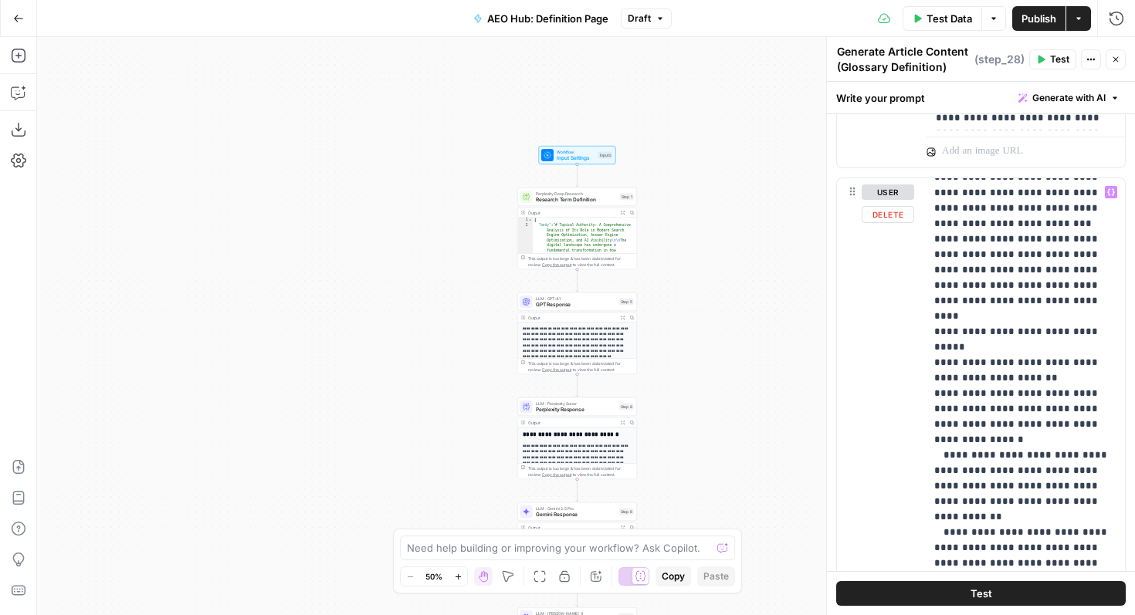
scroll to position [0, 2]
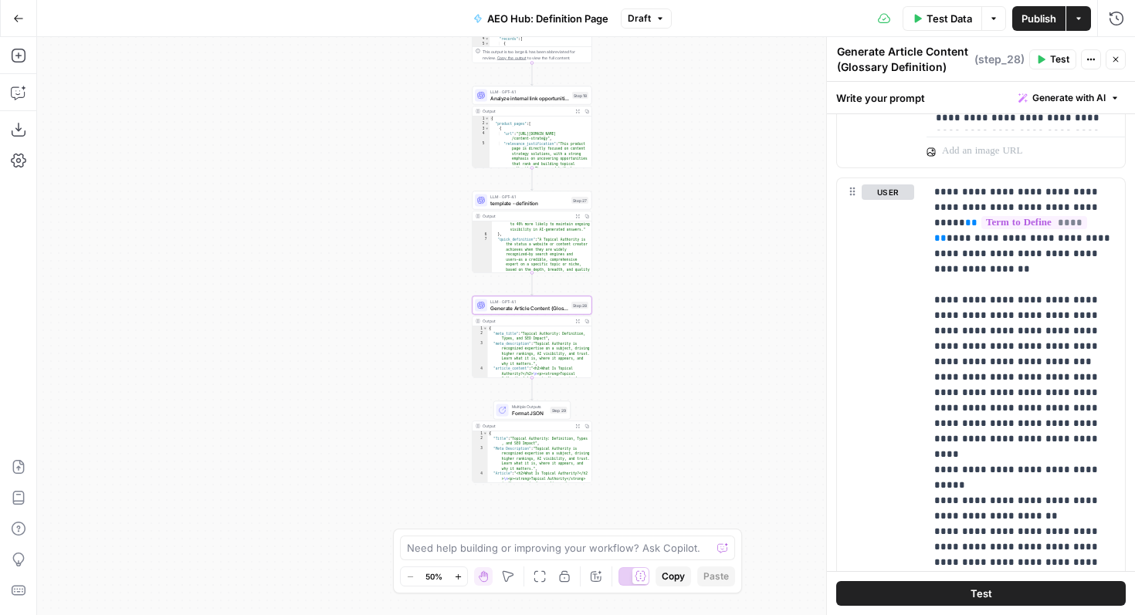
click at [269, 387] on div "Workflow Input Settings Inputs Perplexity Deep Research Research Term Definitio…" at bounding box center [586, 326] width 1098 height 578
click at [1112, 63] on icon "button" at bounding box center [1115, 59] width 9 height 9
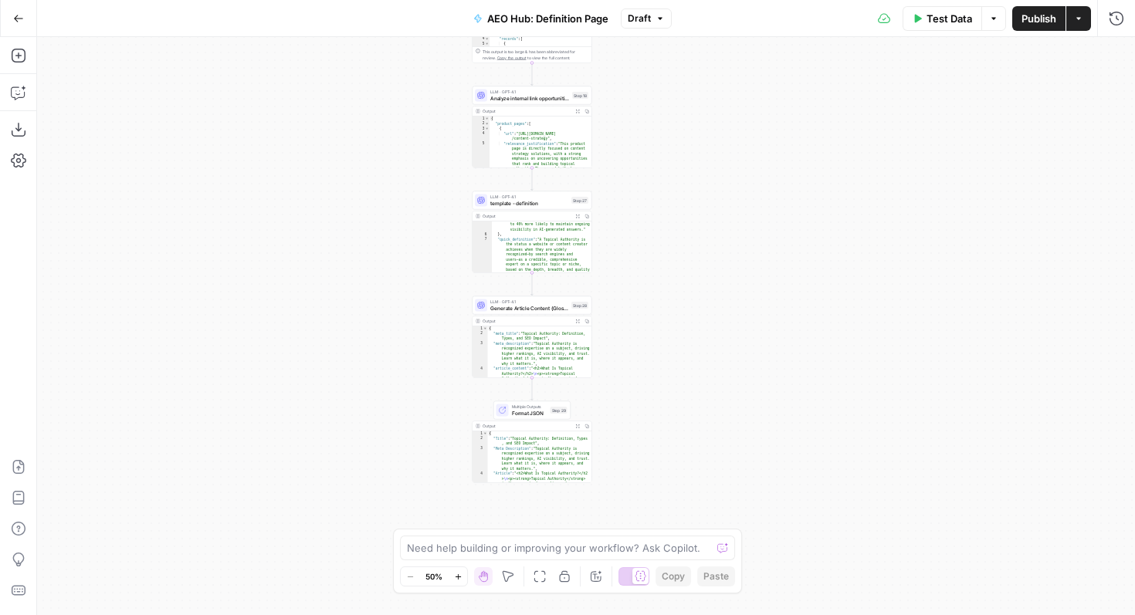
click at [1084, 31] on div "Test Data Options Publish Actions Run History" at bounding box center [904, 18] width 464 height 36
click at [1079, 24] on button "Actions" at bounding box center [1078, 18] width 25 height 25
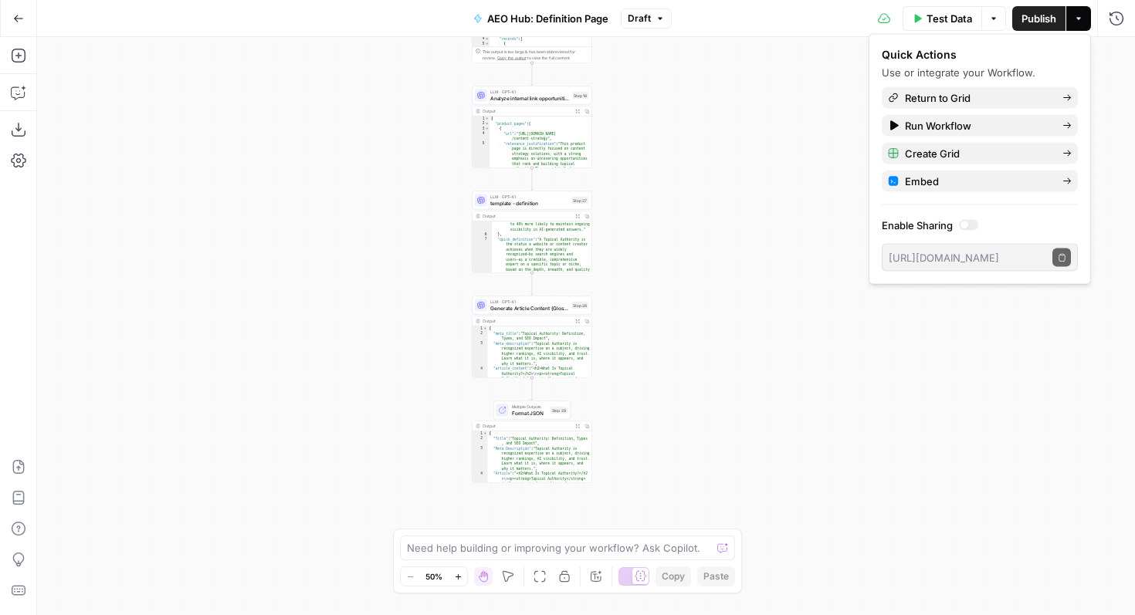
click at [337, 393] on div "Workflow Input Settings Inputs Perplexity Deep Research Research Term Definitio…" at bounding box center [586, 326] width 1098 height 578
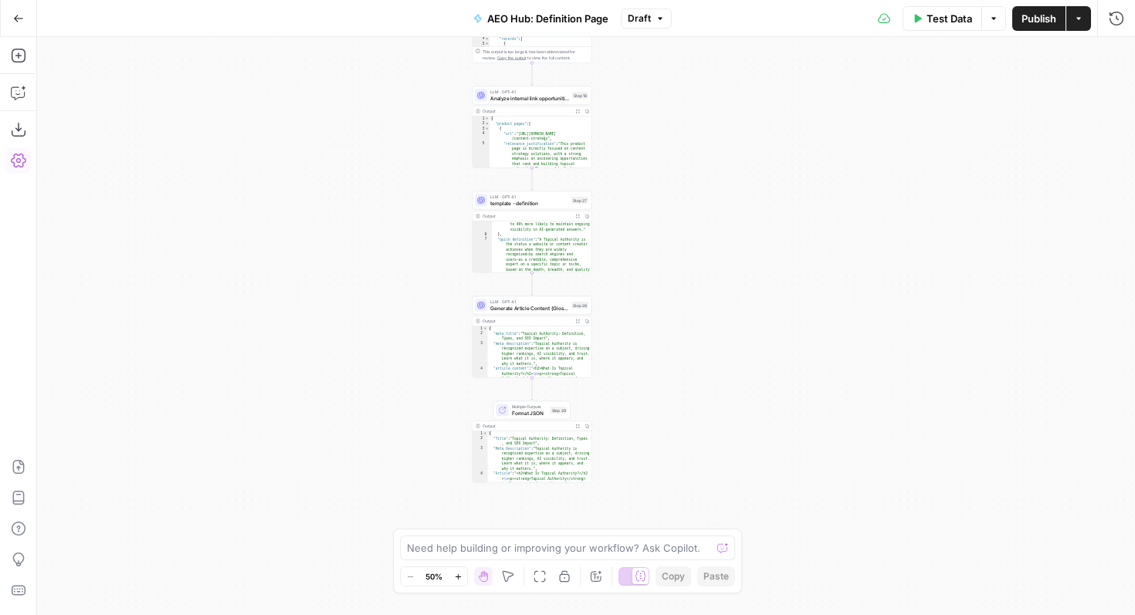
click at [19, 159] on icon "button" at bounding box center [18, 161] width 15 height 14
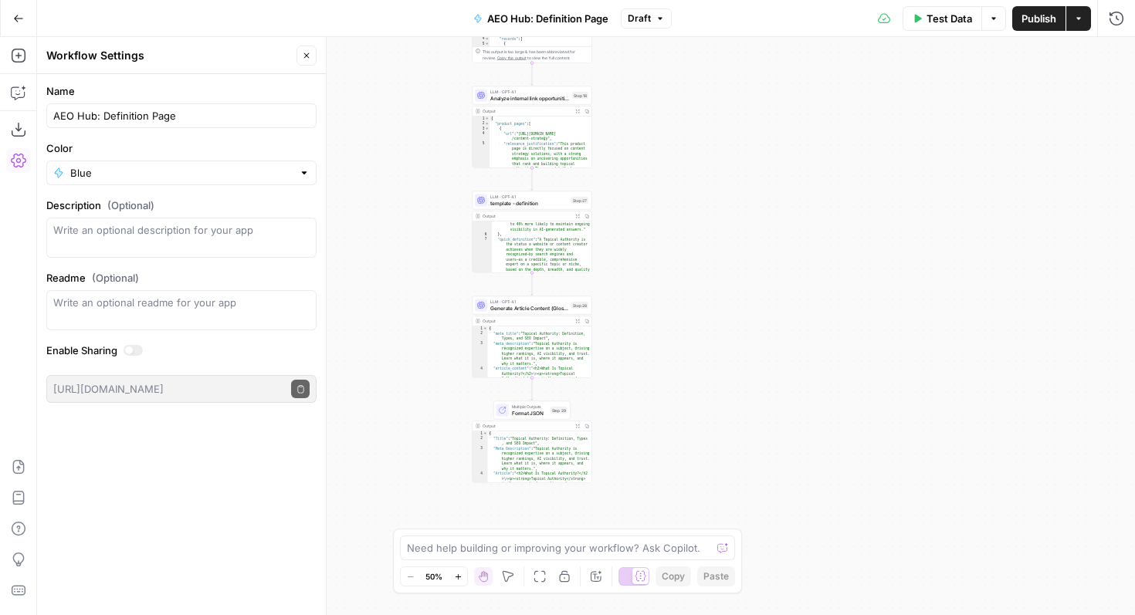
click at [399, 324] on div "Workflow Input Settings Inputs Perplexity Deep Research Research Term Definitio…" at bounding box center [586, 326] width 1098 height 578
click at [825, 301] on div "Workflow Input Settings Inputs Perplexity Deep Research Research Term Definitio…" at bounding box center [586, 326] width 1098 height 578
click at [311, 53] on button "Close" at bounding box center [307, 56] width 20 height 20
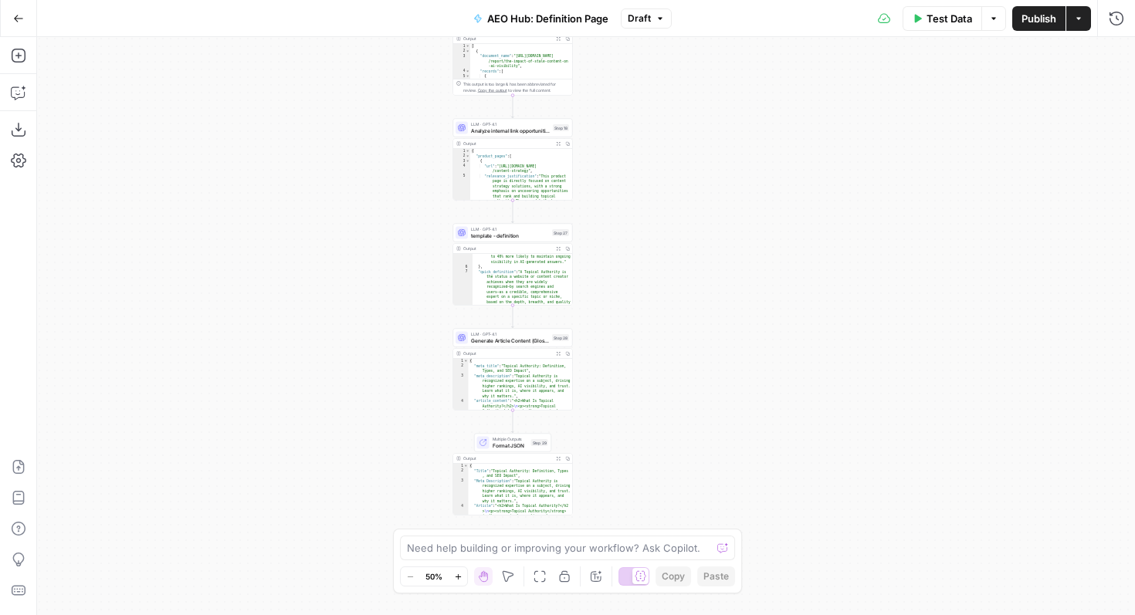
click at [500, 340] on span "Generate Article Content (Glossary Definition)" at bounding box center [510, 341] width 78 height 8
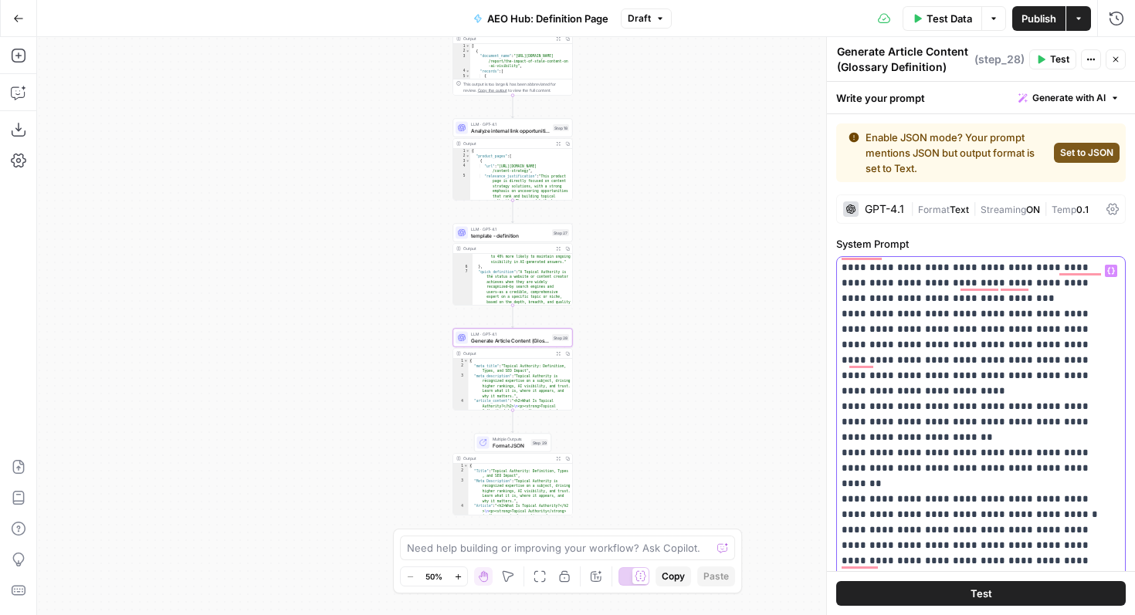
scroll to position [2, 0]
drag, startPoint x: 839, startPoint y: 406, endPoint x: 1008, endPoint y: 501, distance: 194.0
click at [1008, 501] on div "**********" at bounding box center [981, 570] width 288 height 629
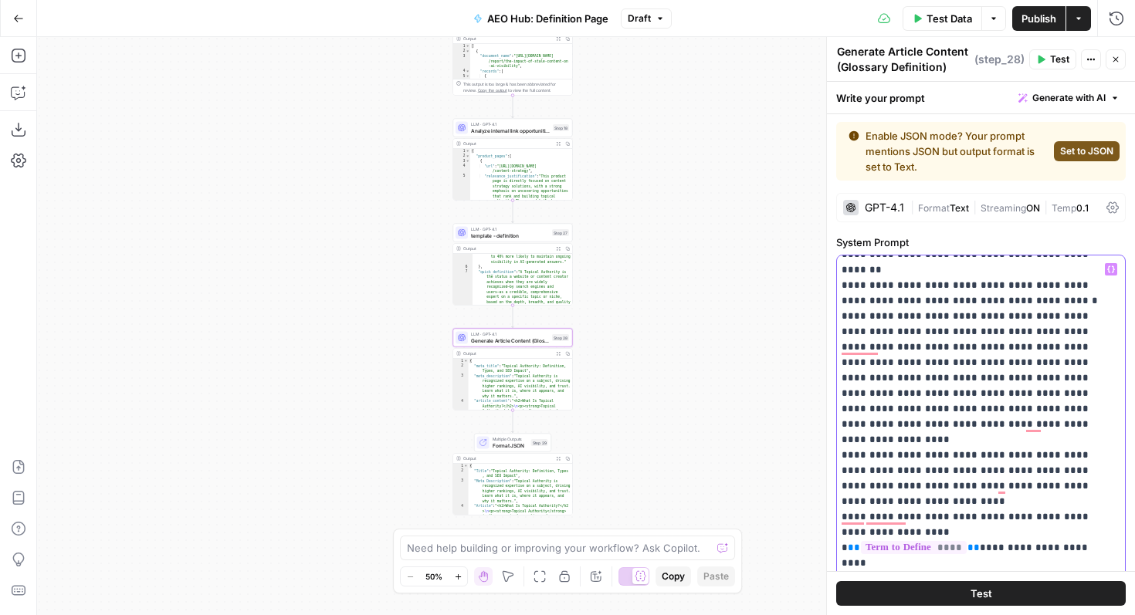
scroll to position [0, 0]
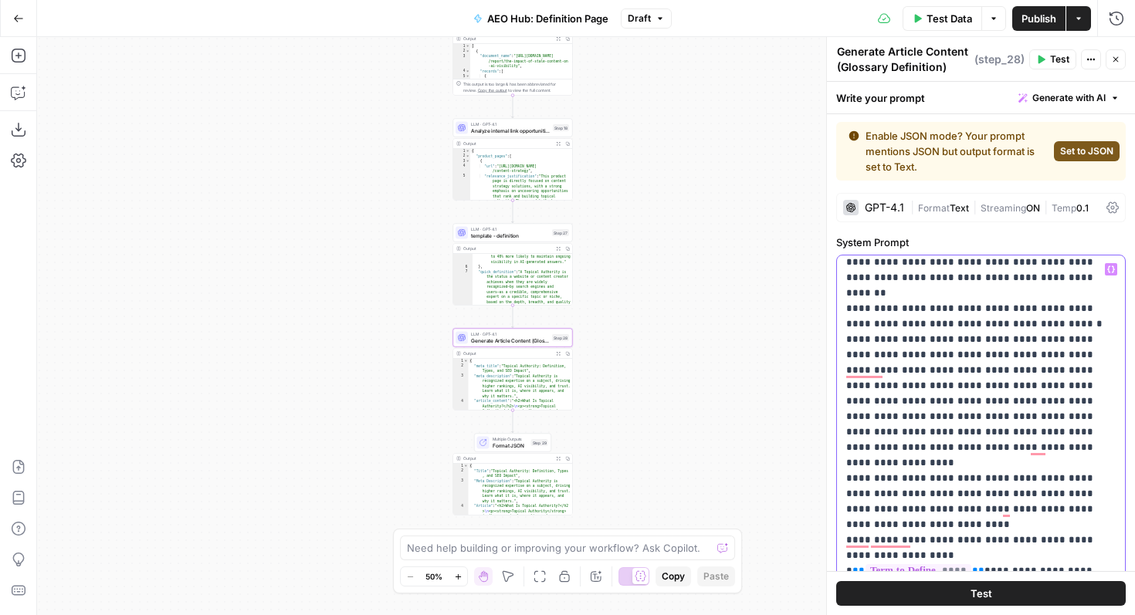
drag, startPoint x: 886, startPoint y: 475, endPoint x: 842, endPoint y: 276, distance: 203.1
click at [842, 276] on div "**********" at bounding box center [981, 570] width 288 height 629
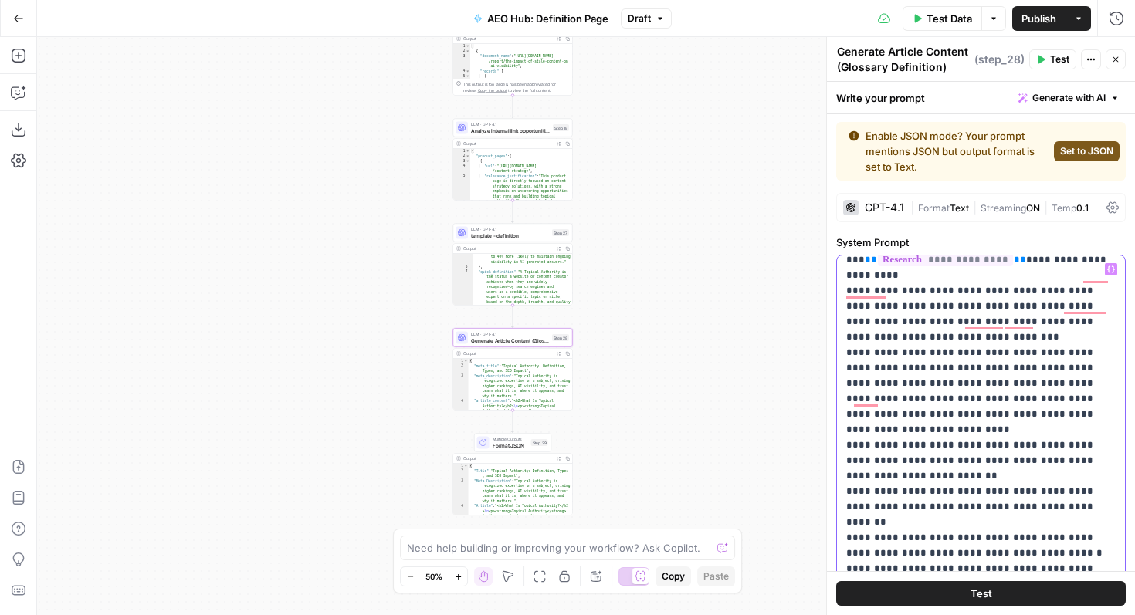
click at [844, 445] on div "**********" at bounding box center [981, 570] width 288 height 629
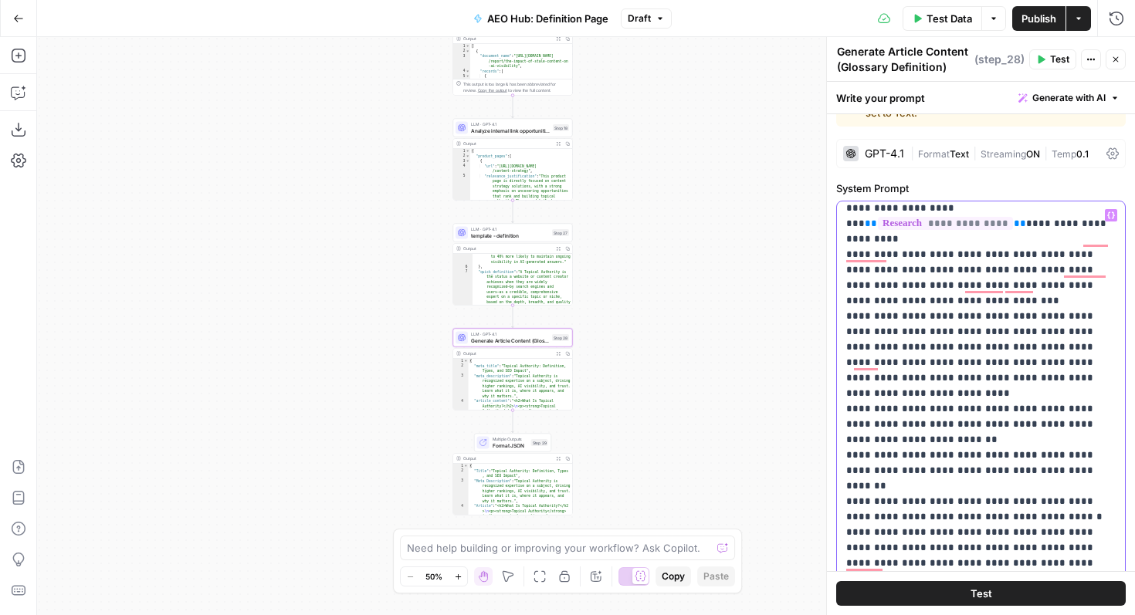
drag, startPoint x: 847, startPoint y: 456, endPoint x: 1049, endPoint y: 598, distance: 247.7
click at [1050, 595] on div "**********" at bounding box center [981, 349] width 308 height 534
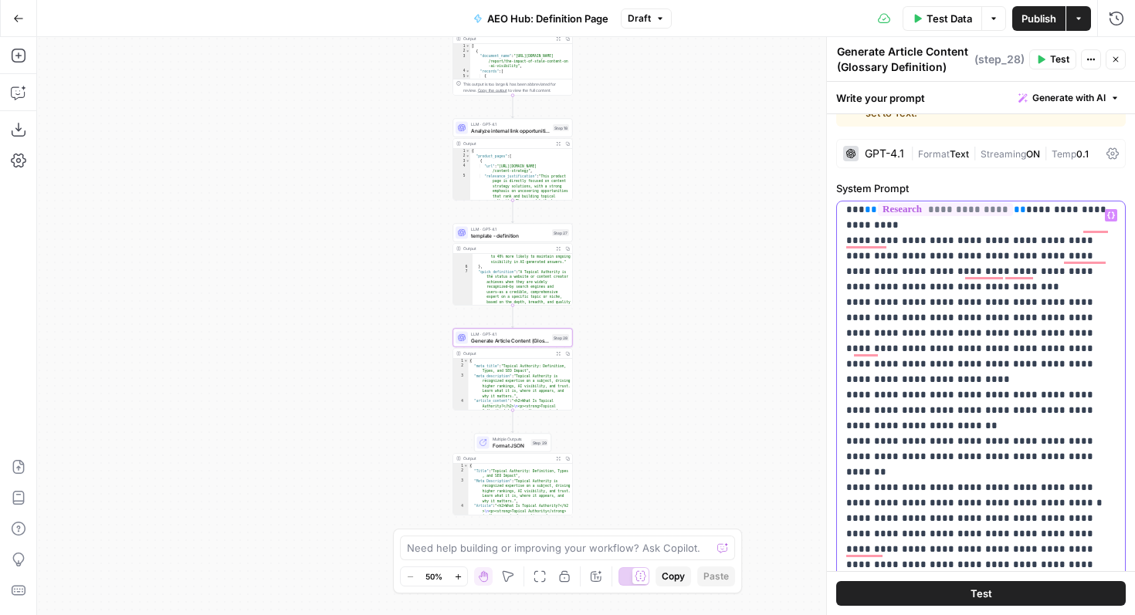
drag, startPoint x: 899, startPoint y: 487, endPoint x: 842, endPoint y: 394, distance: 109.1
click at [842, 394] on div "**********" at bounding box center [981, 516] width 288 height 629
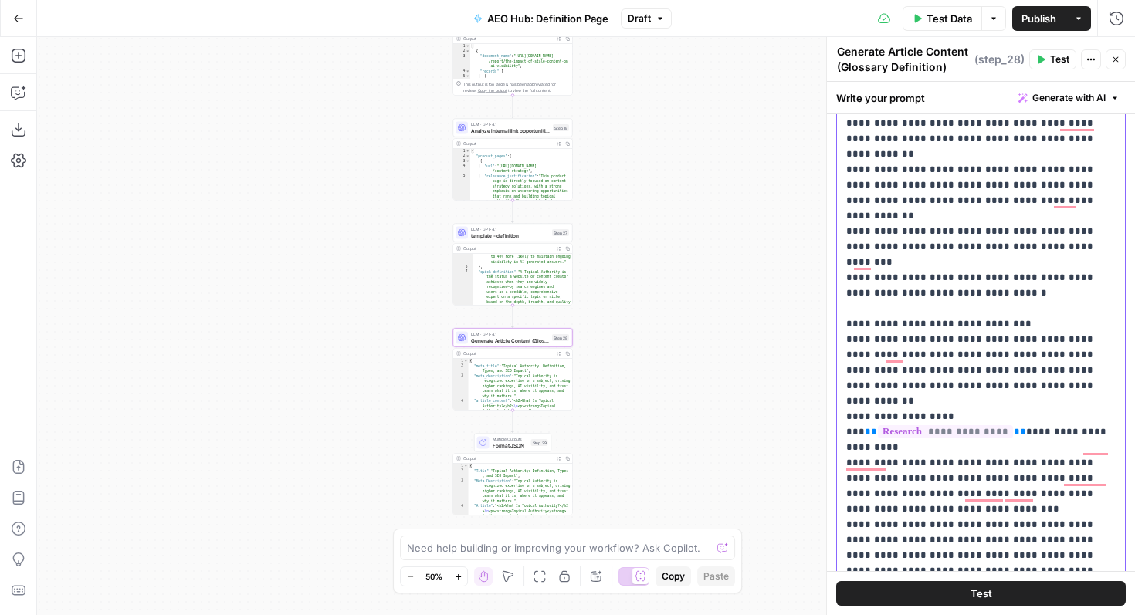
drag, startPoint x: 843, startPoint y: 360, endPoint x: 973, endPoint y: 484, distance: 179.7
click at [973, 484] on div "**********" at bounding box center [981, 301] width 288 height 629
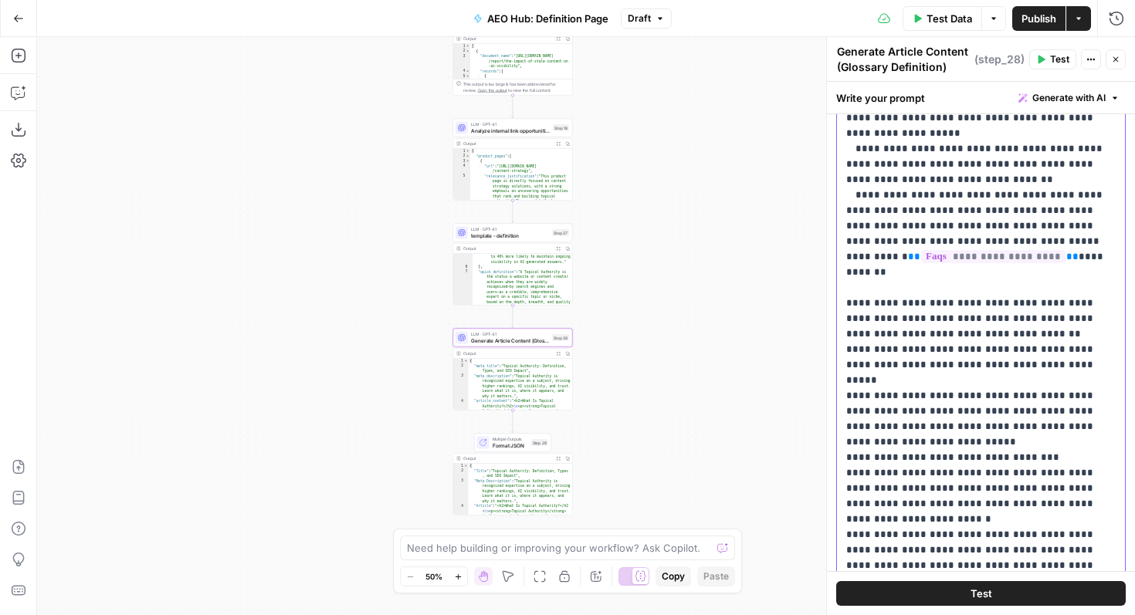
drag, startPoint x: 1017, startPoint y: 537, endPoint x: 896, endPoint y: 138, distance: 416.3
click at [896, 138] on p "**********" at bounding box center [980, 582] width 269 height 5668
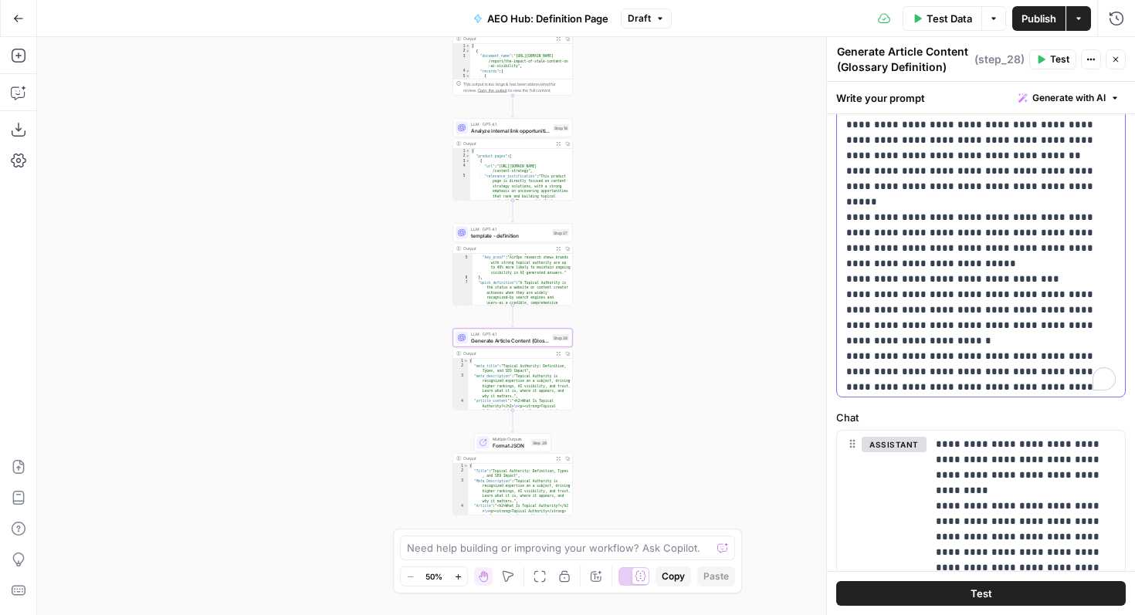
click at [926, 303] on p "**********" at bounding box center [980, 403] width 269 height 5668
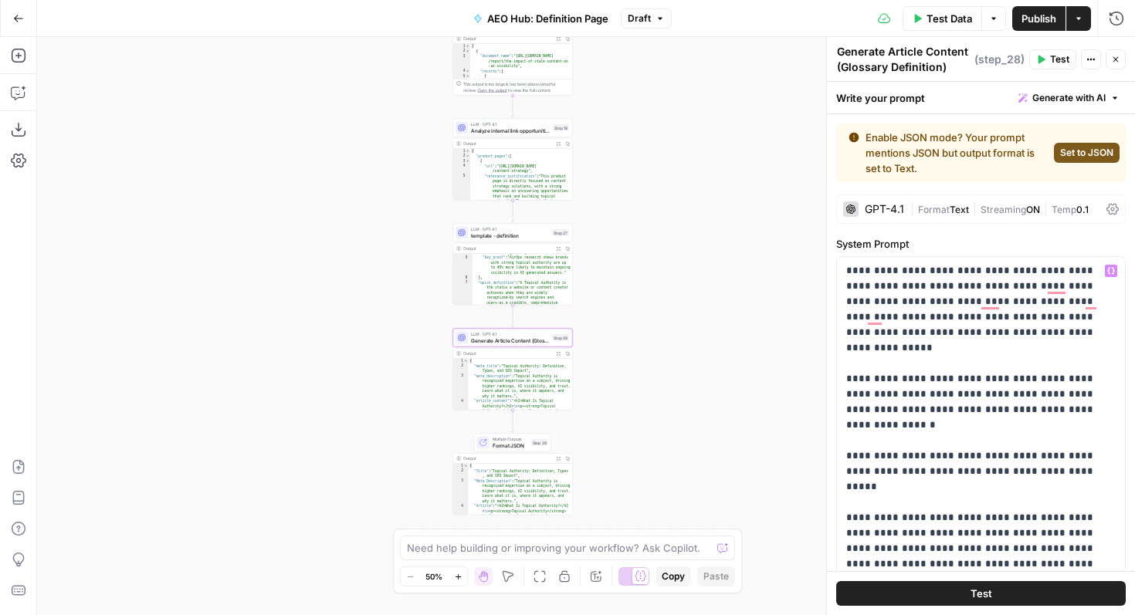
click at [519, 239] on span "template - definition" at bounding box center [510, 236] width 78 height 8
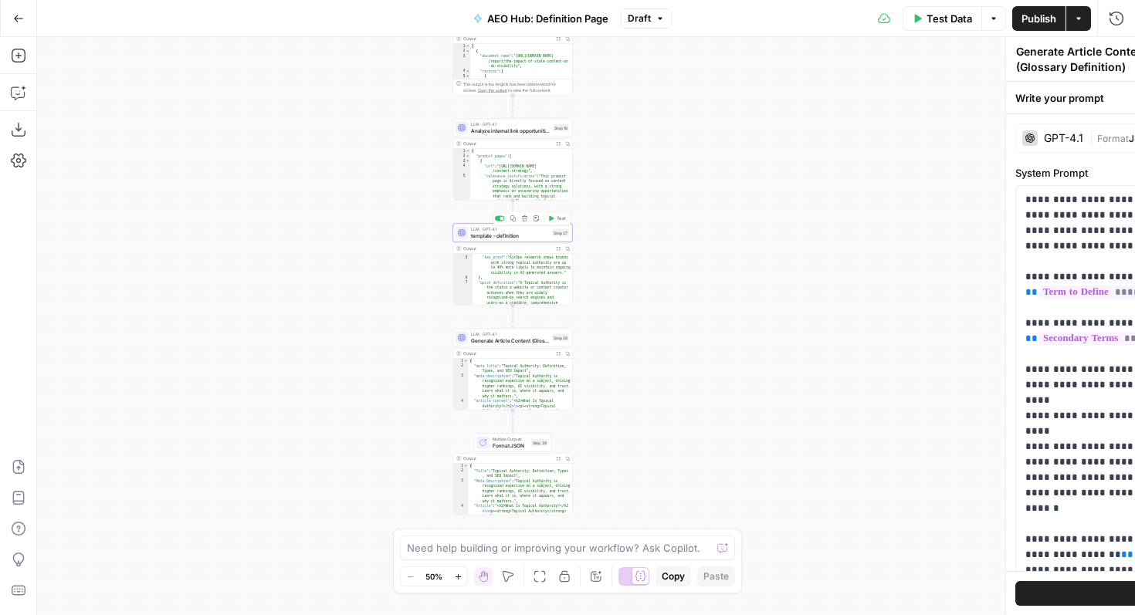
type textarea "template - definition"
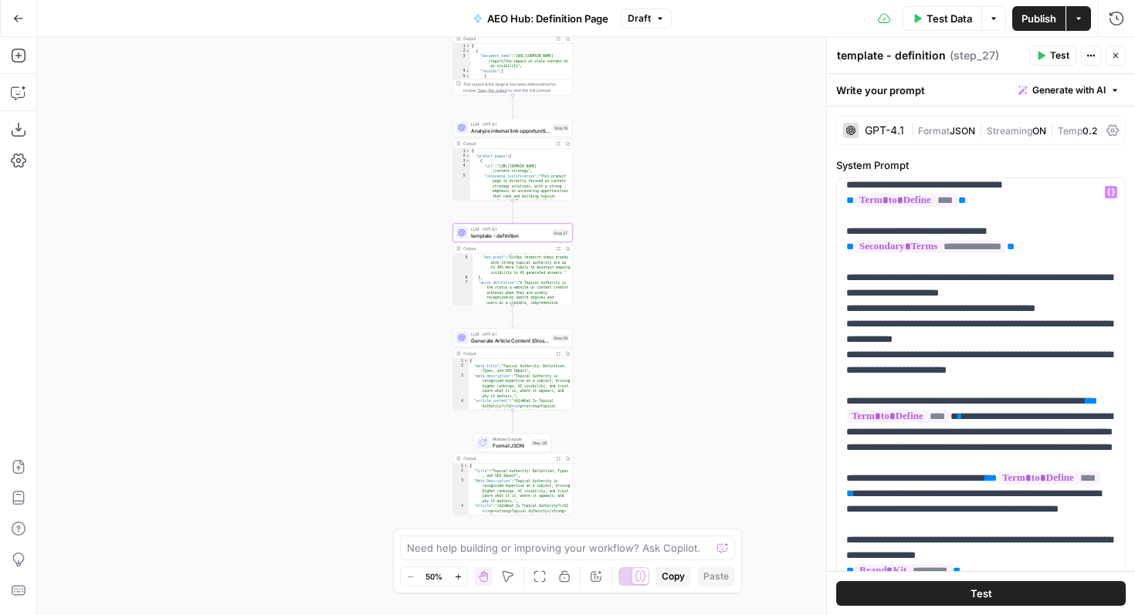
scroll to position [71, 0]
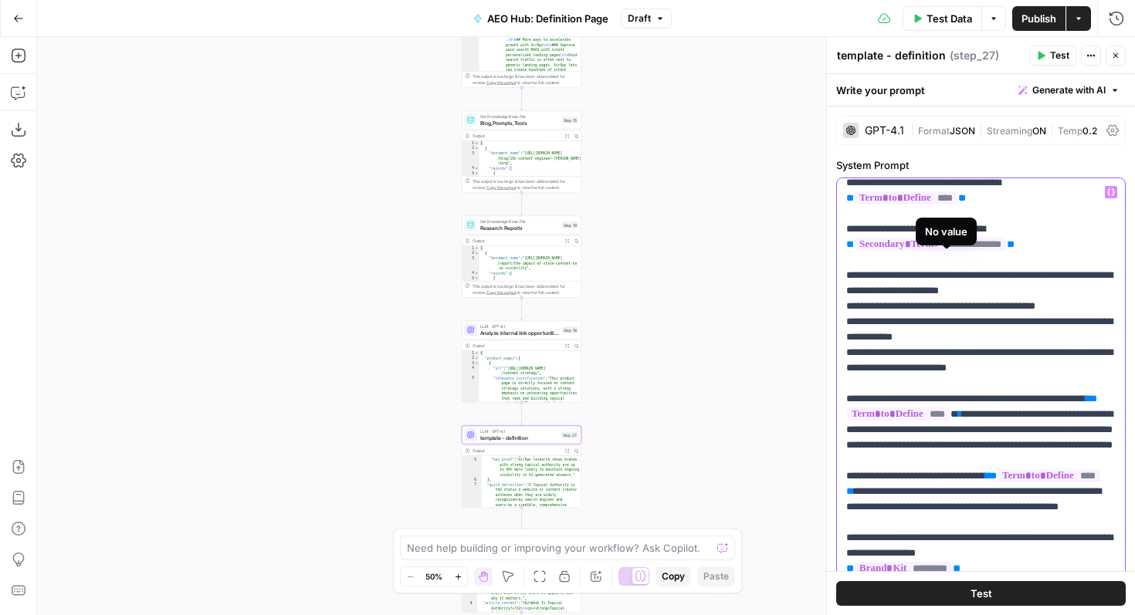
click at [935, 251] on span "**********" at bounding box center [930, 244] width 151 height 13
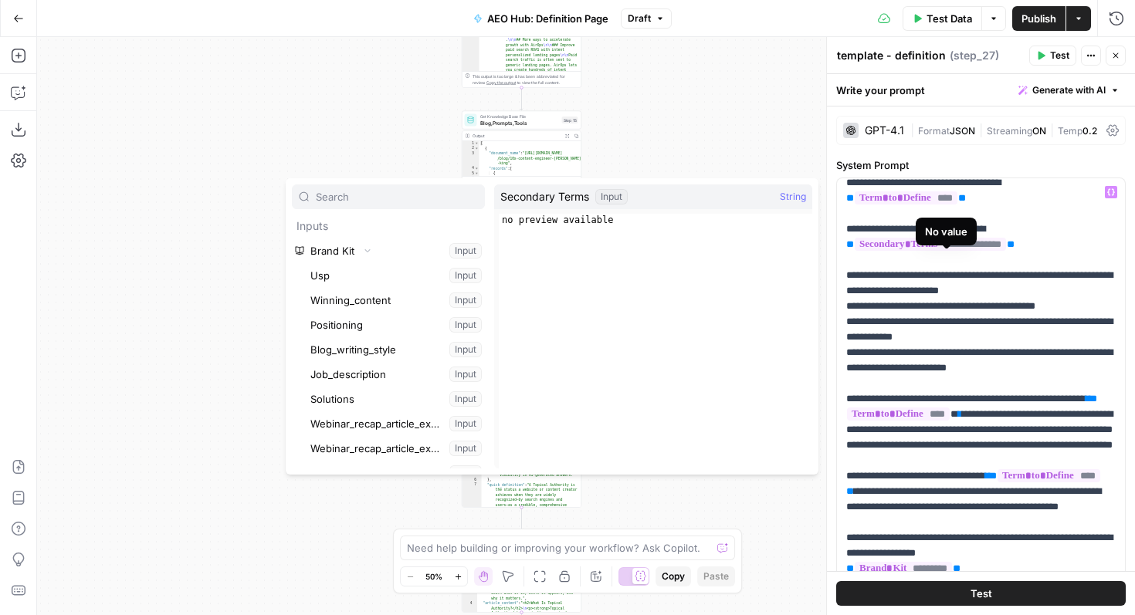
scroll to position [676, 0]
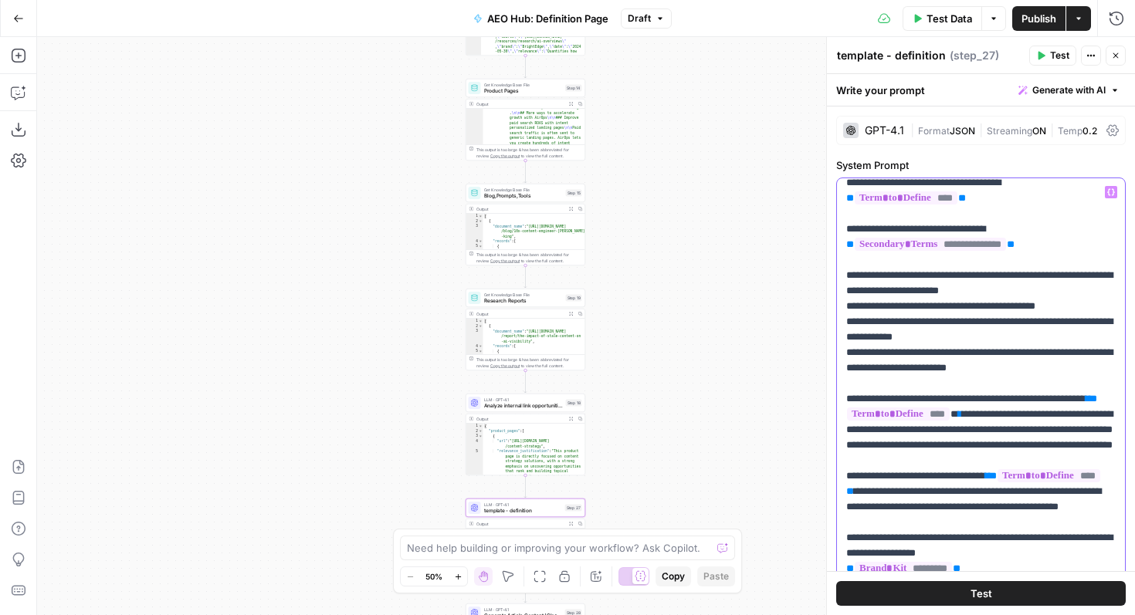
drag, startPoint x: 895, startPoint y: 247, endPoint x: 946, endPoint y: 250, distance: 51.1
copy p "**********"
